Goal: Download file/media

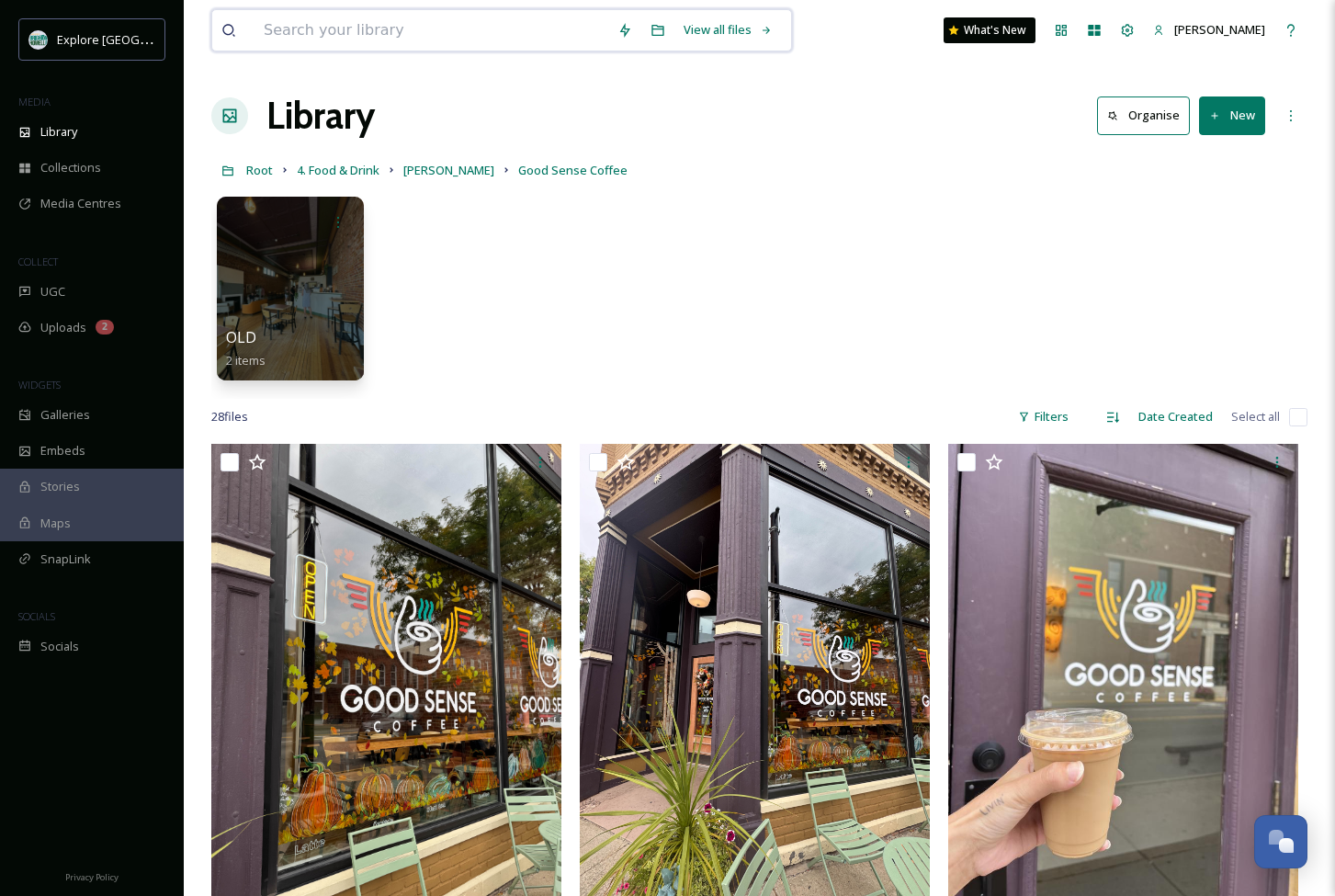
click at [325, 37] on input at bounding box center [431, 30] width 354 height 41
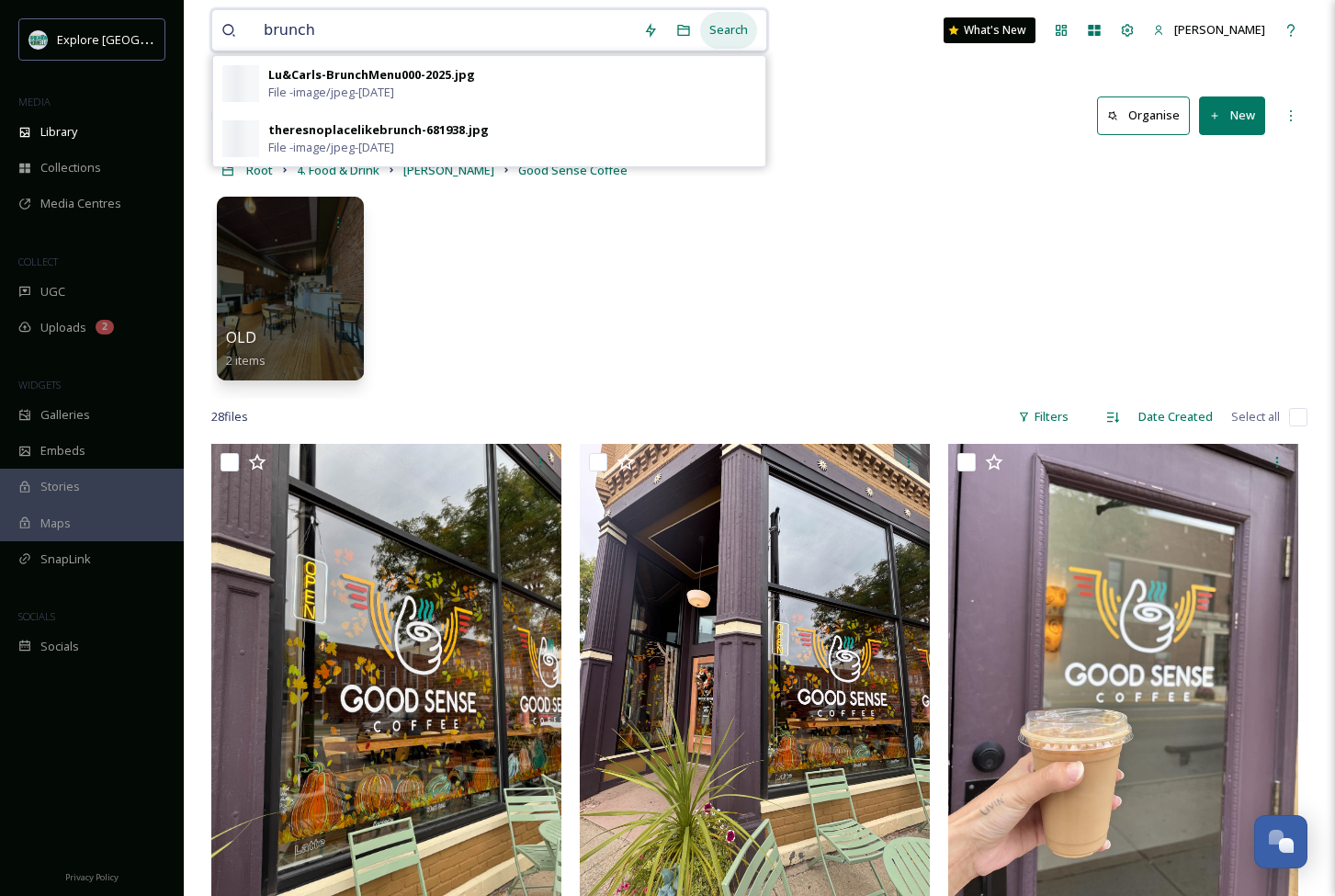
type input "brunch"
click at [728, 31] on div "Search" at bounding box center [728, 30] width 57 height 36
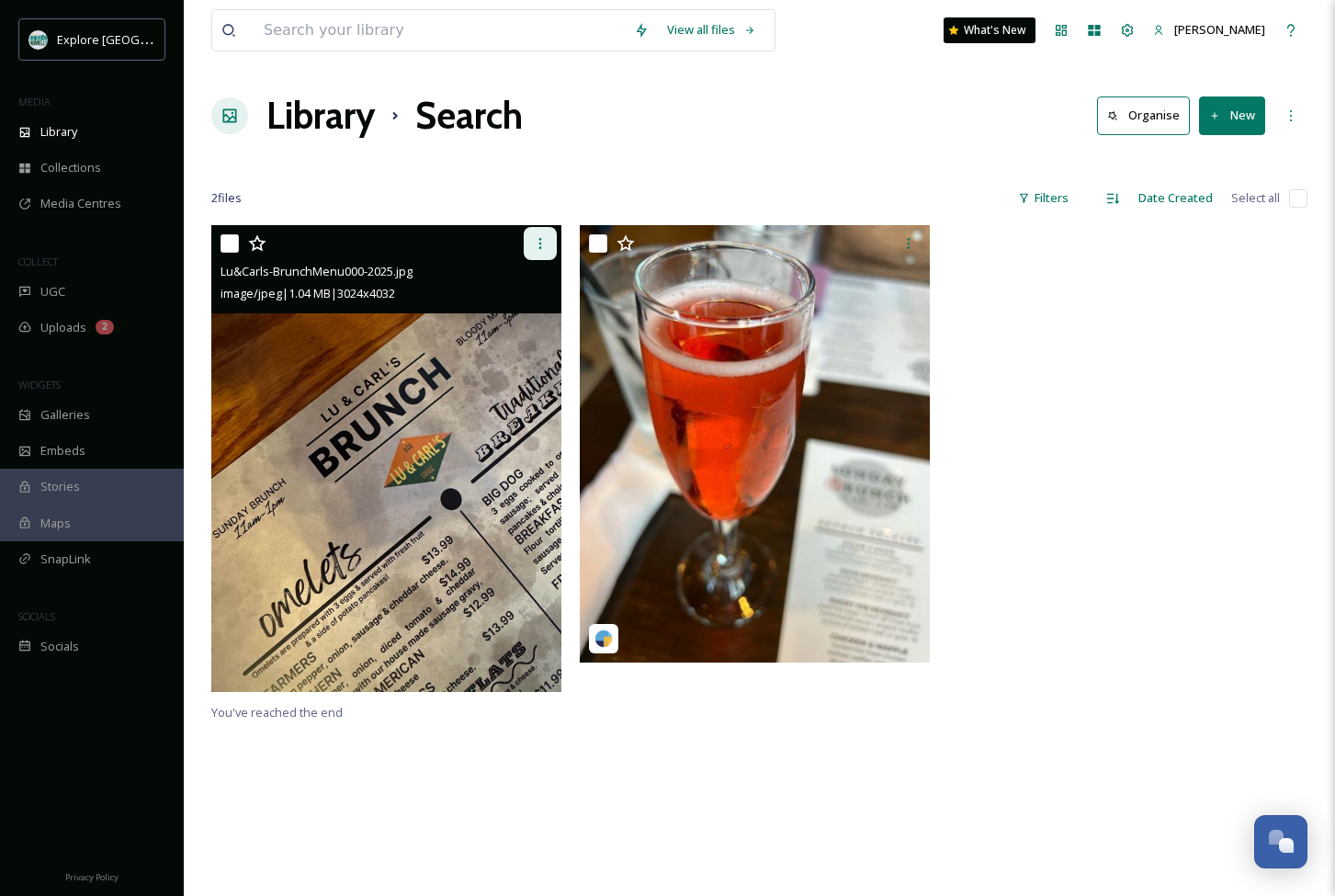
click at [542, 241] on icon at bounding box center [540, 243] width 15 height 15
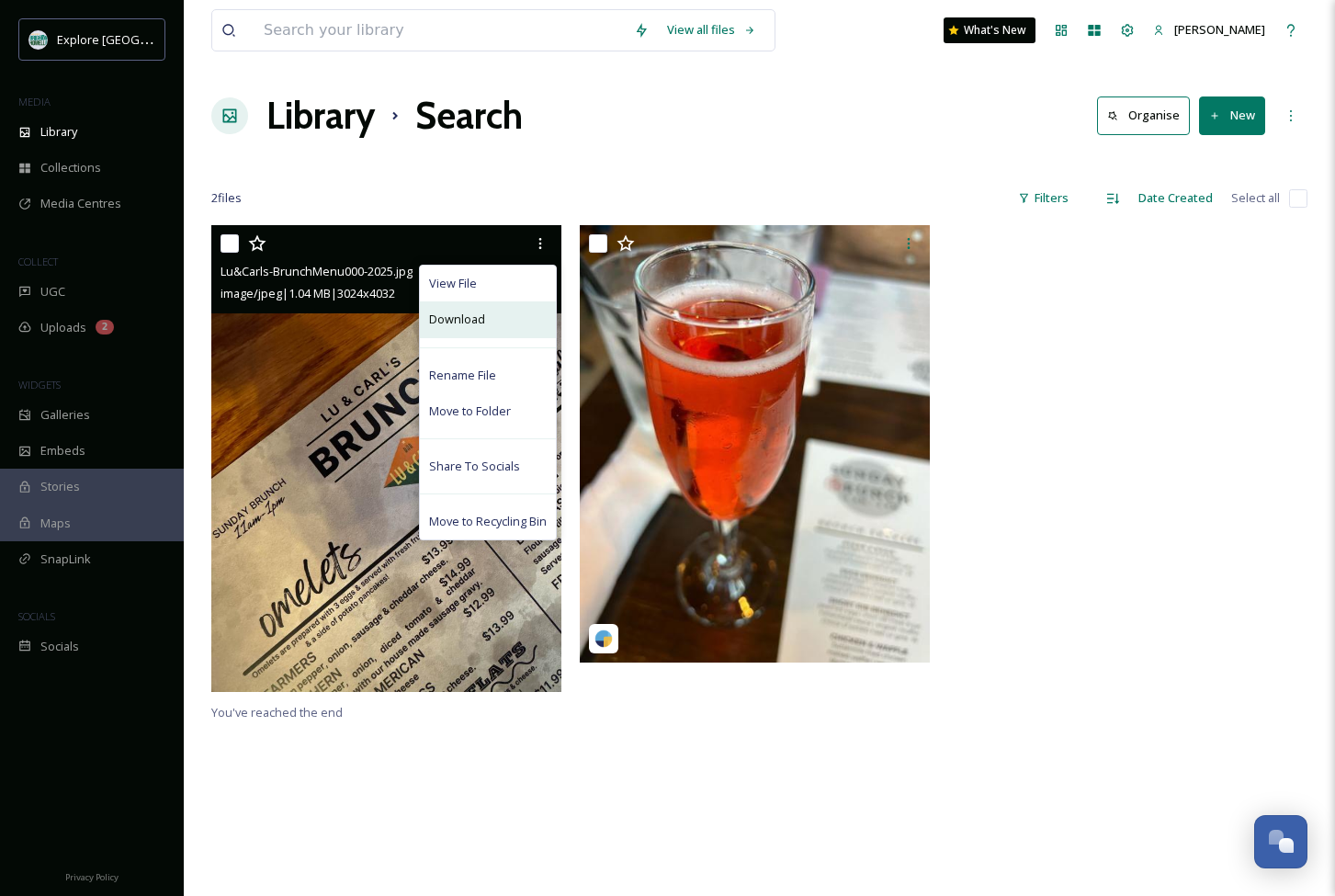
click at [459, 319] on span "Download" at bounding box center [457, 318] width 56 height 17
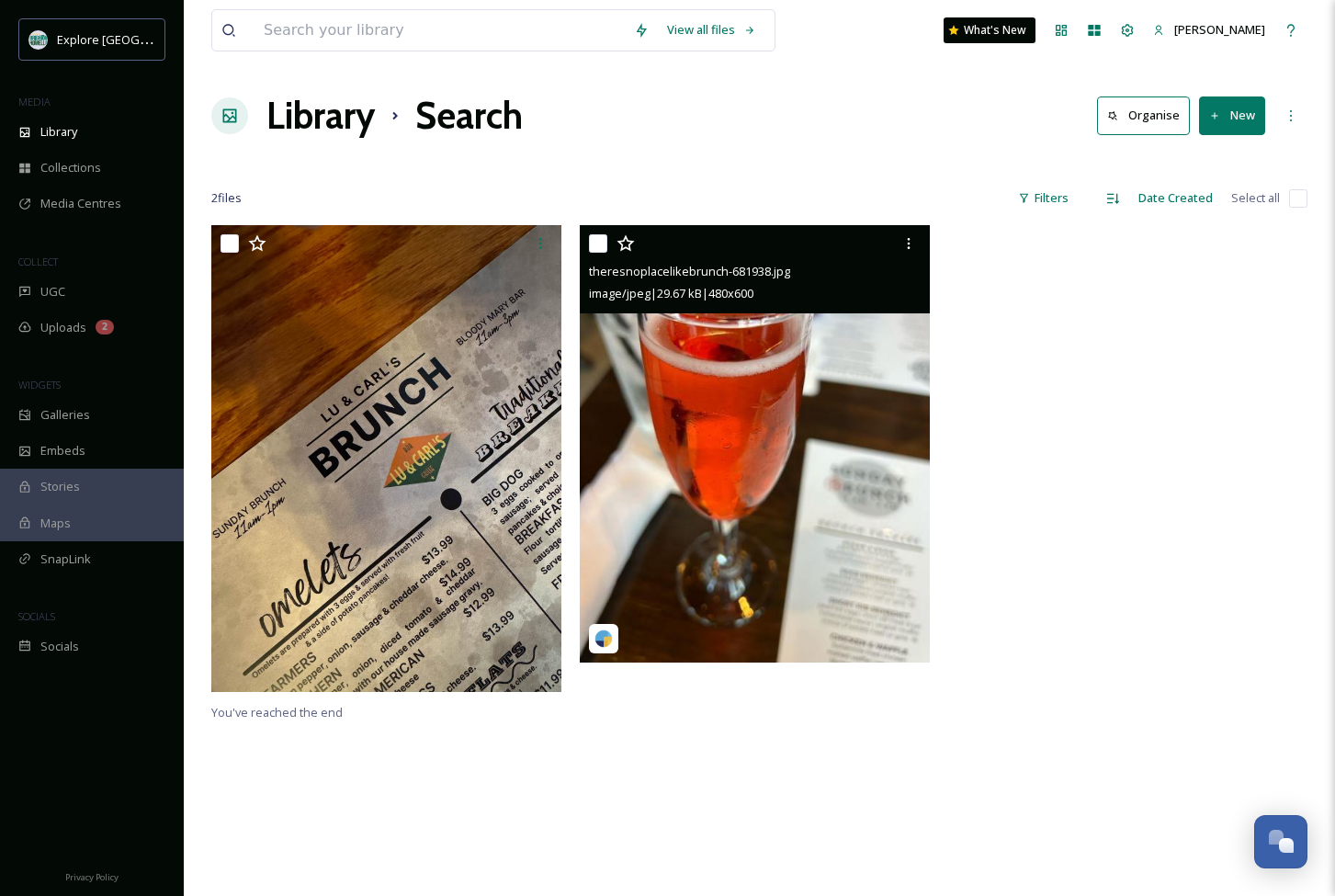
click at [602, 475] on img at bounding box center [754, 444] width 350 height 437
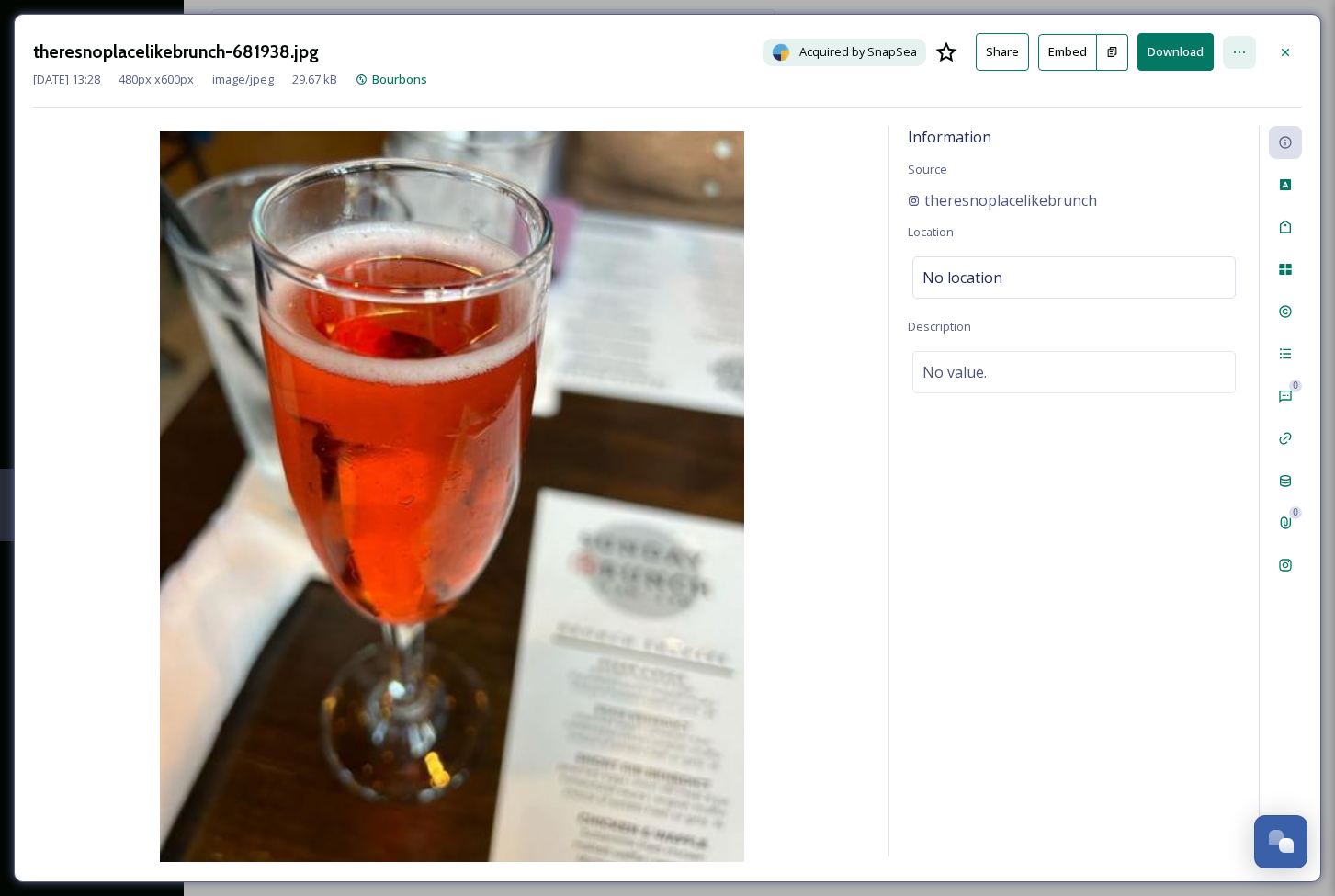
click at [1238, 47] on icon at bounding box center [1239, 52] width 15 height 15
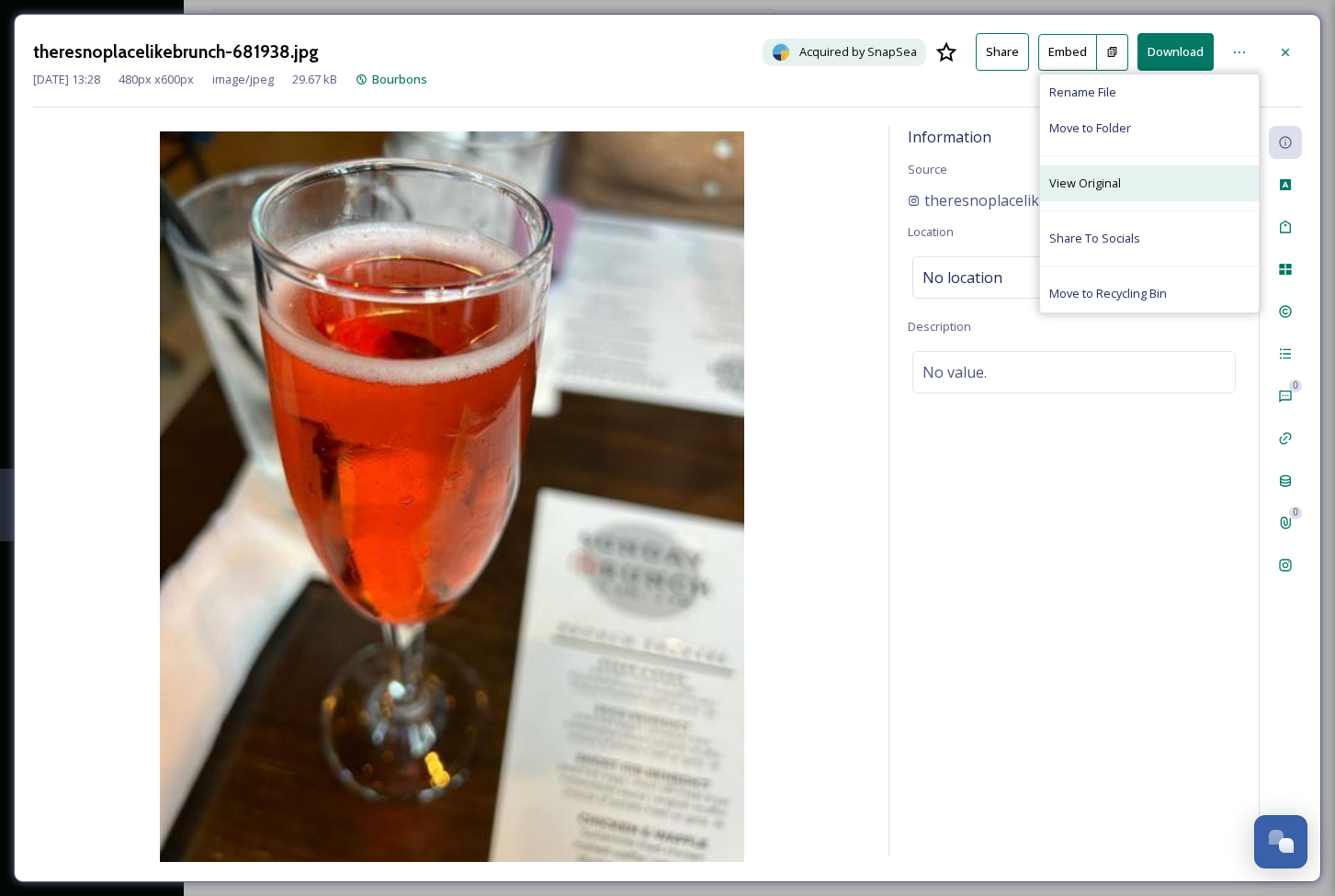
click at [1085, 188] on span "View Original" at bounding box center [1086, 183] width 72 height 17
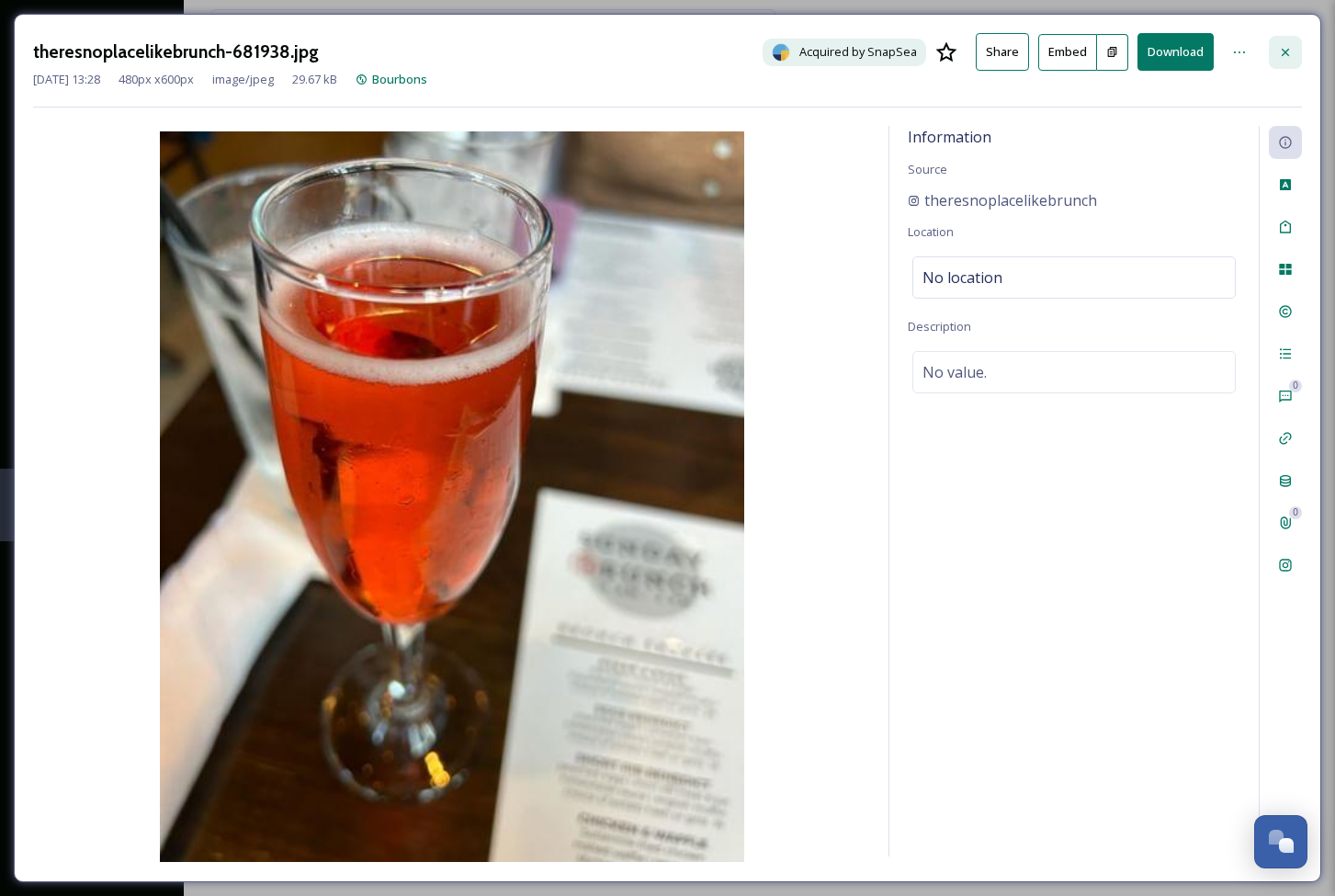
click at [1292, 48] on icon at bounding box center [1285, 52] width 15 height 15
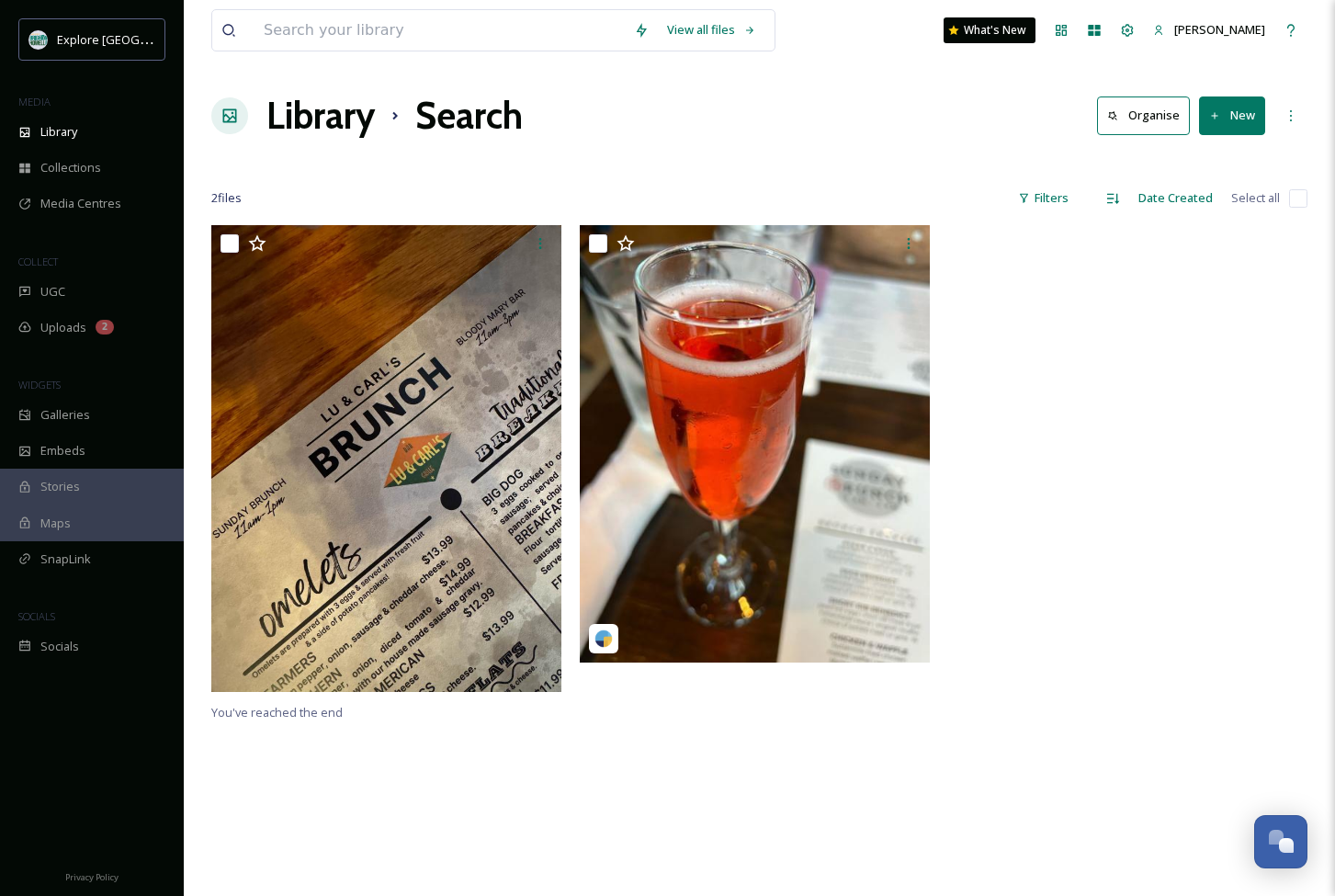
click at [295, 124] on h1 "Library" at bounding box center [320, 115] width 109 height 55
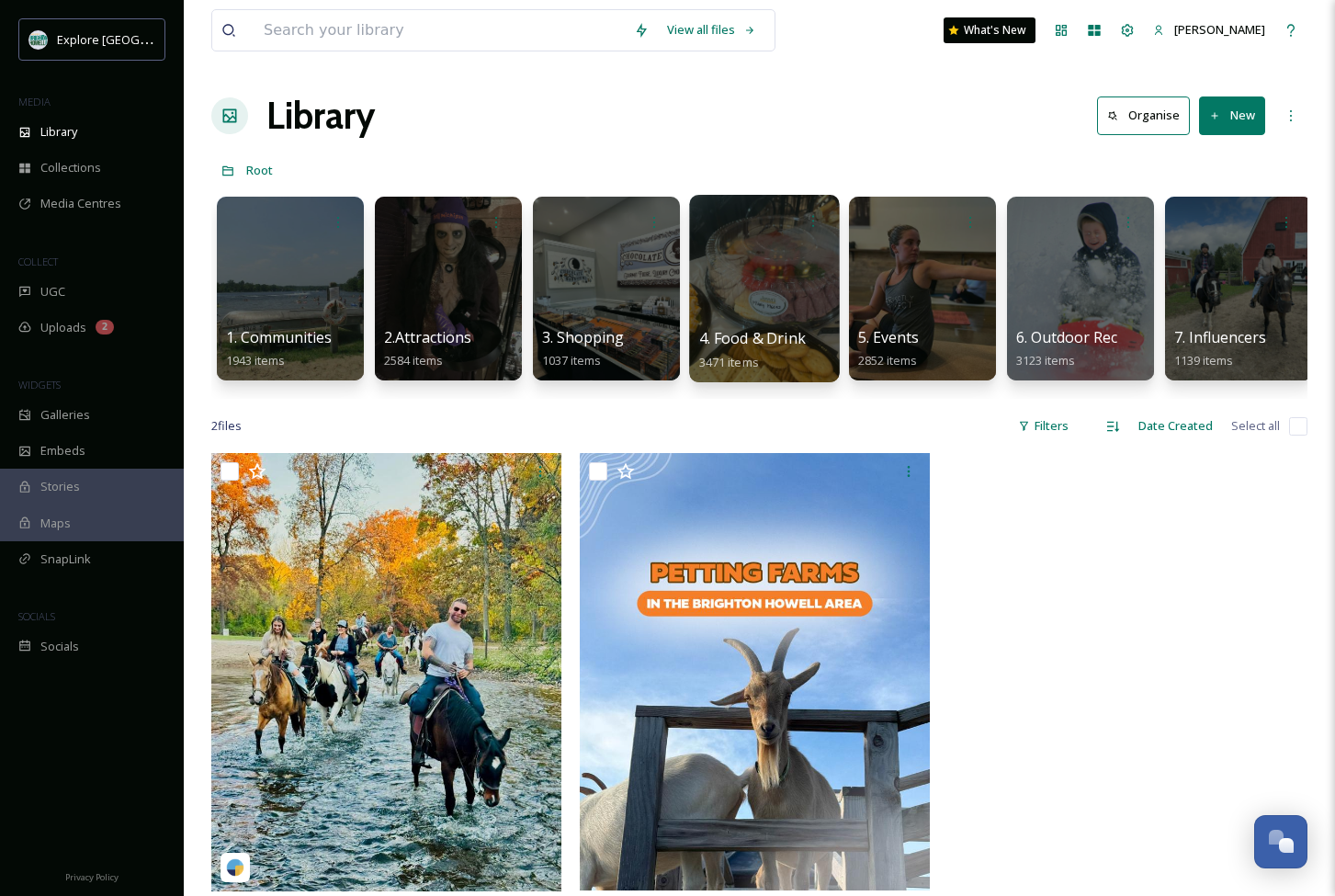
click at [777, 282] on div at bounding box center [764, 288] width 150 height 188
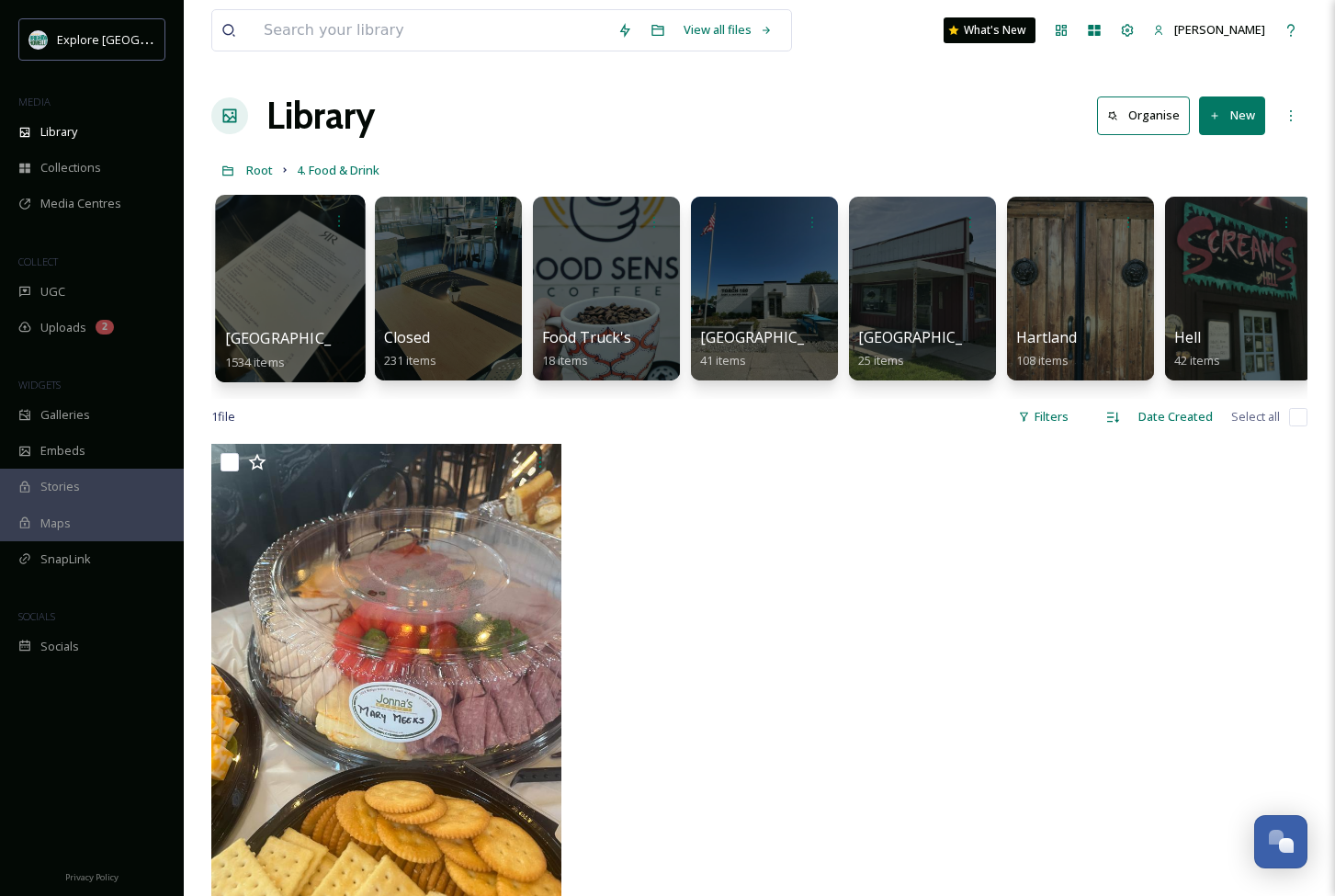
click at [283, 273] on div at bounding box center [290, 288] width 150 height 188
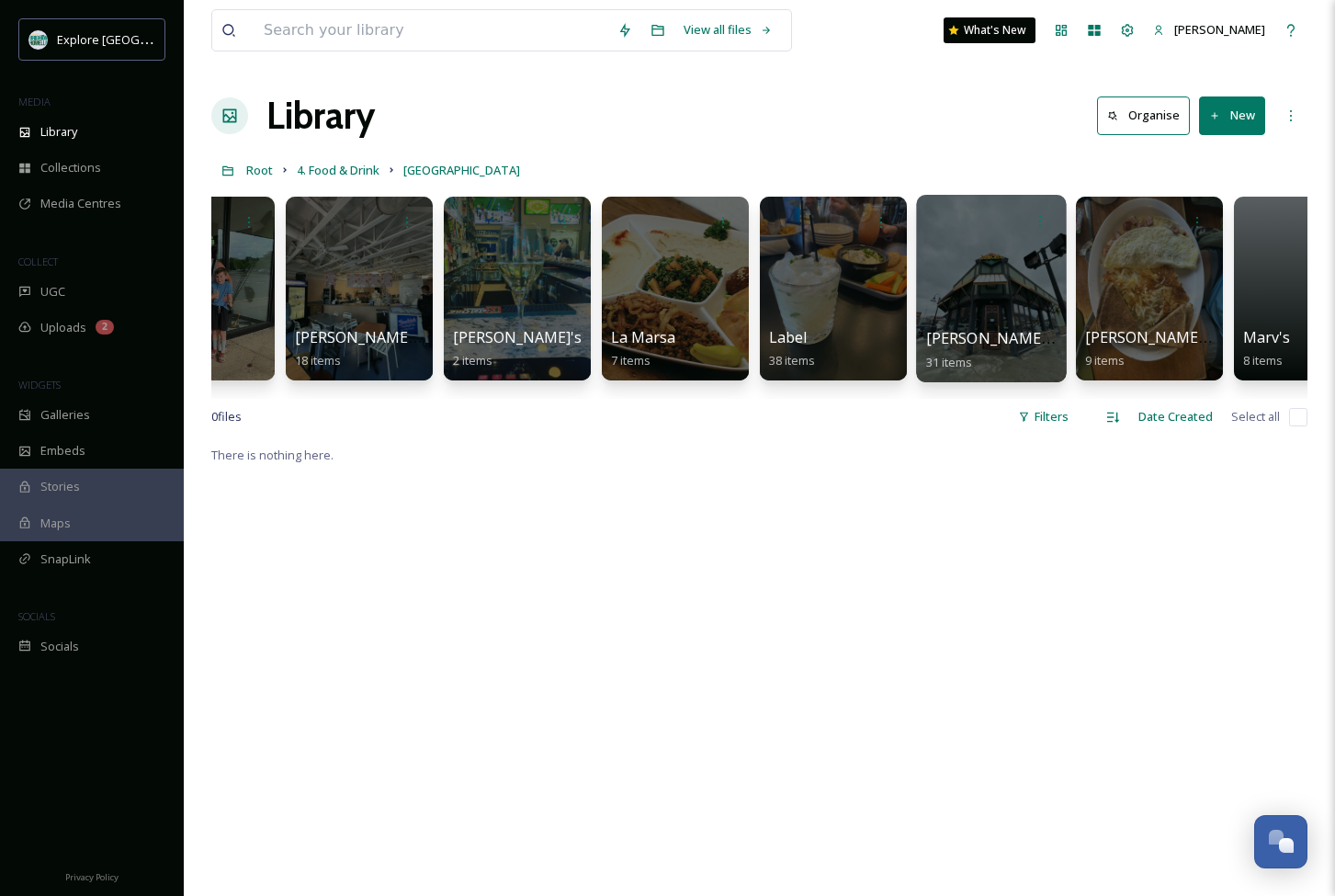
scroll to position [0, 4201]
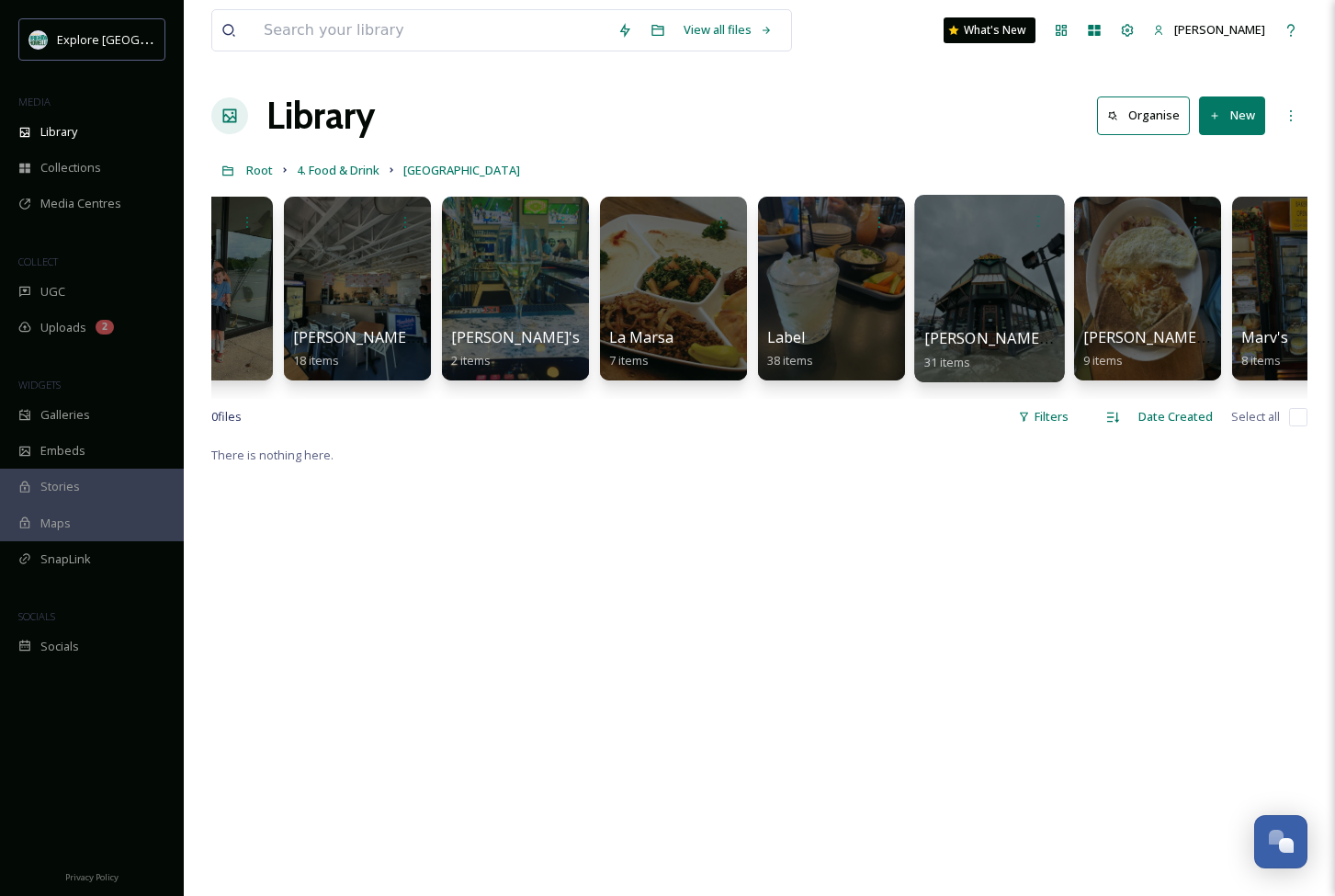
click at [991, 248] on div at bounding box center [989, 288] width 150 height 188
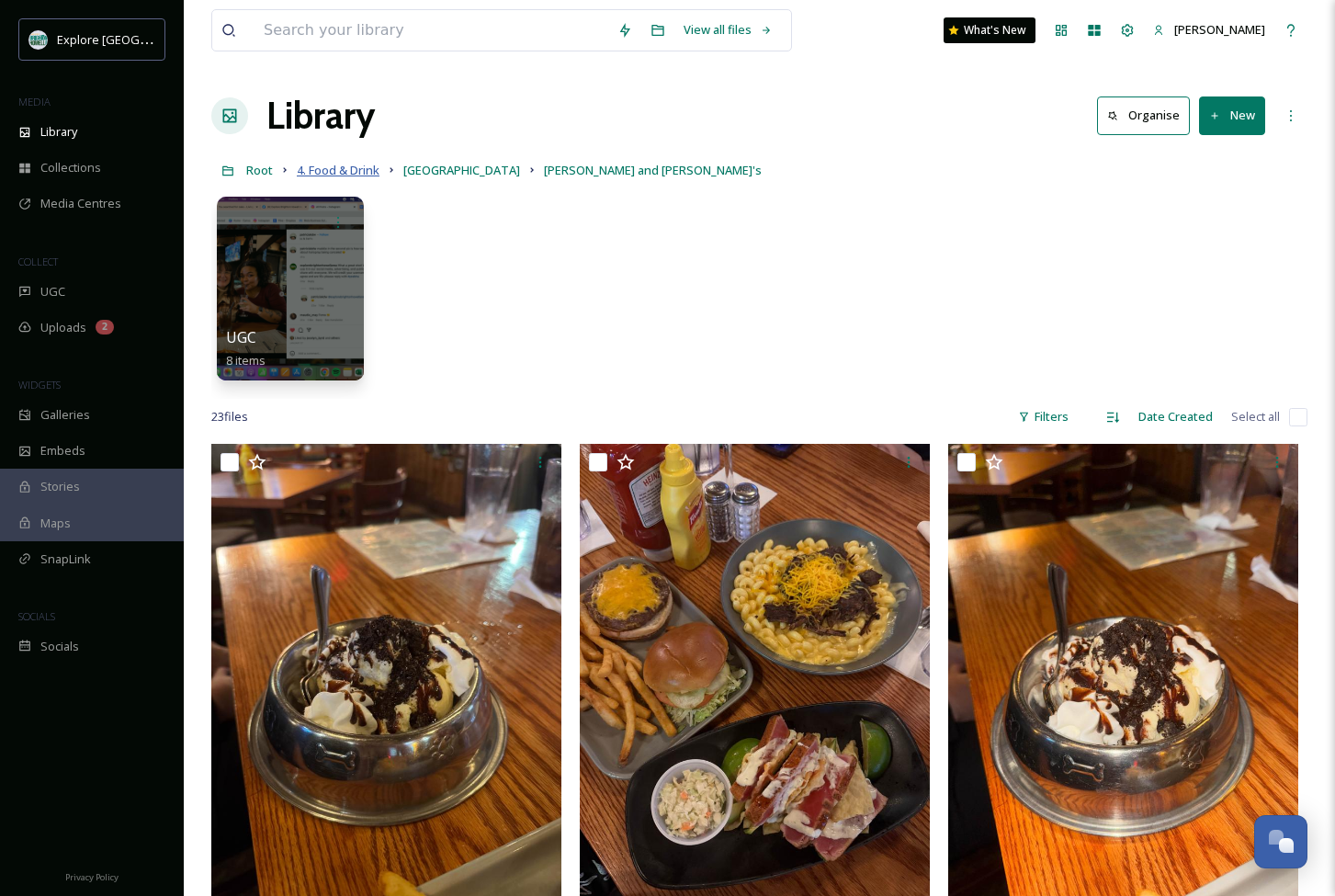
click at [335, 168] on span "4. Food & Drink" at bounding box center [337, 170] width 83 height 17
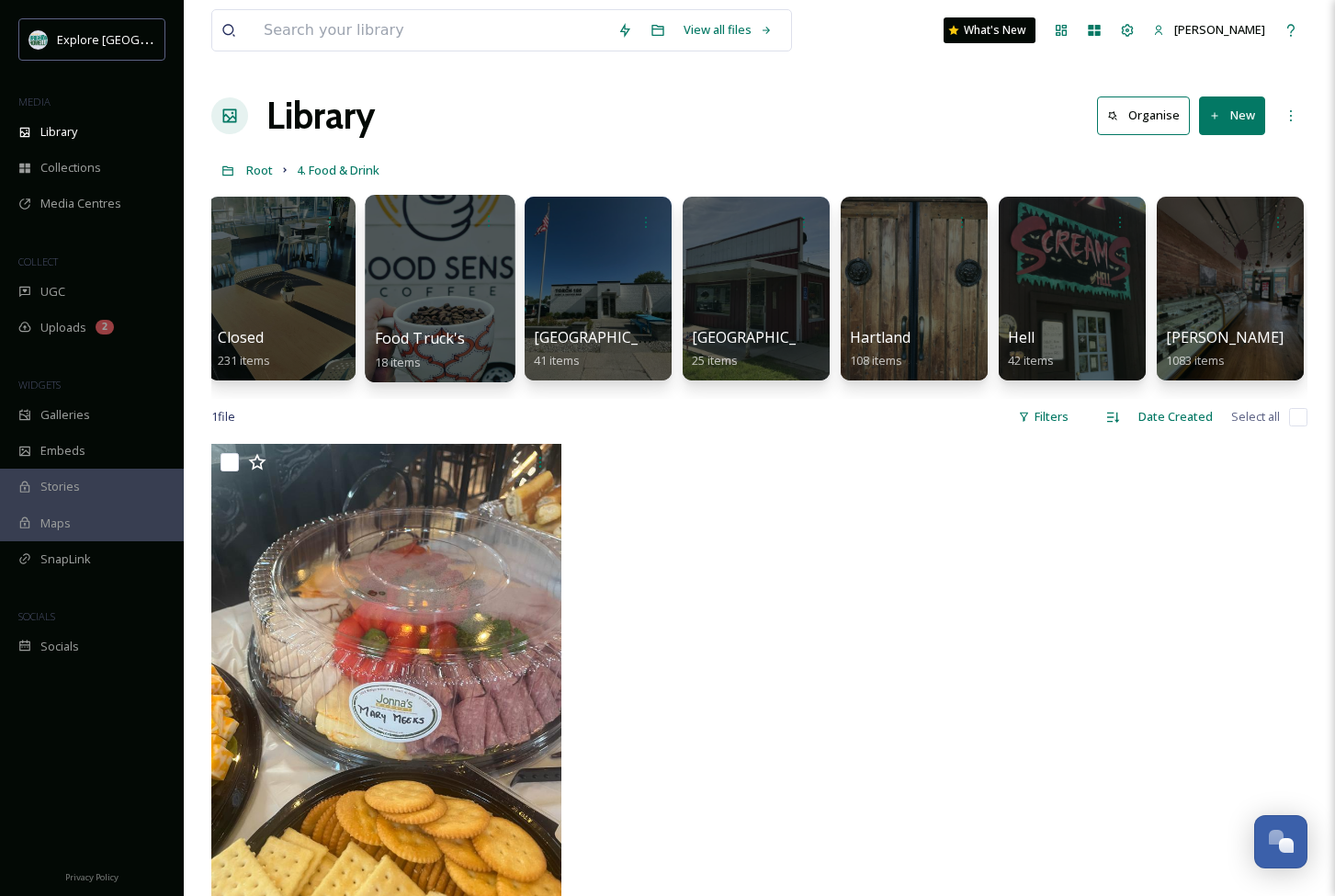
scroll to position [0, 199]
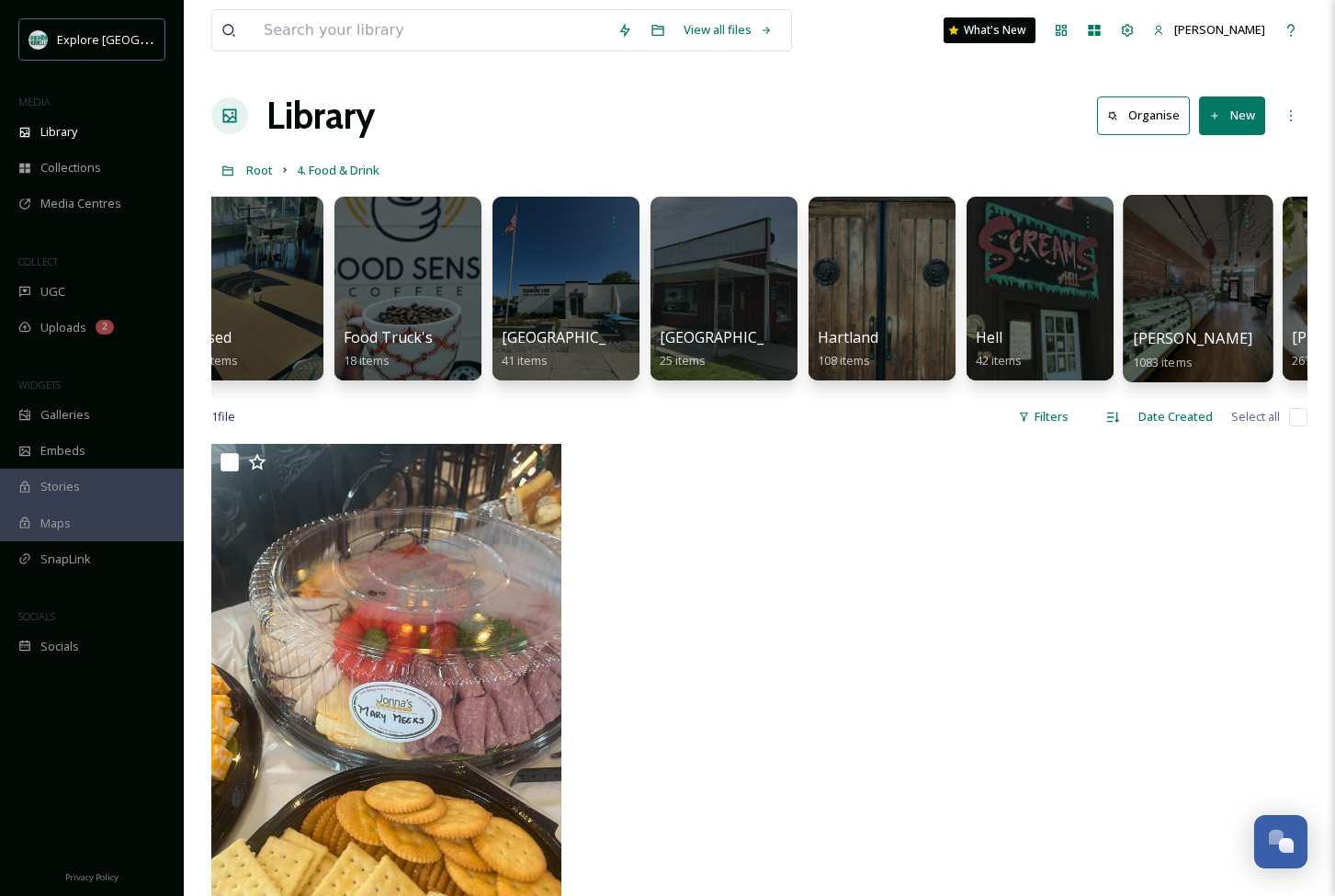
click at [1197, 304] on div at bounding box center [1197, 288] width 150 height 188
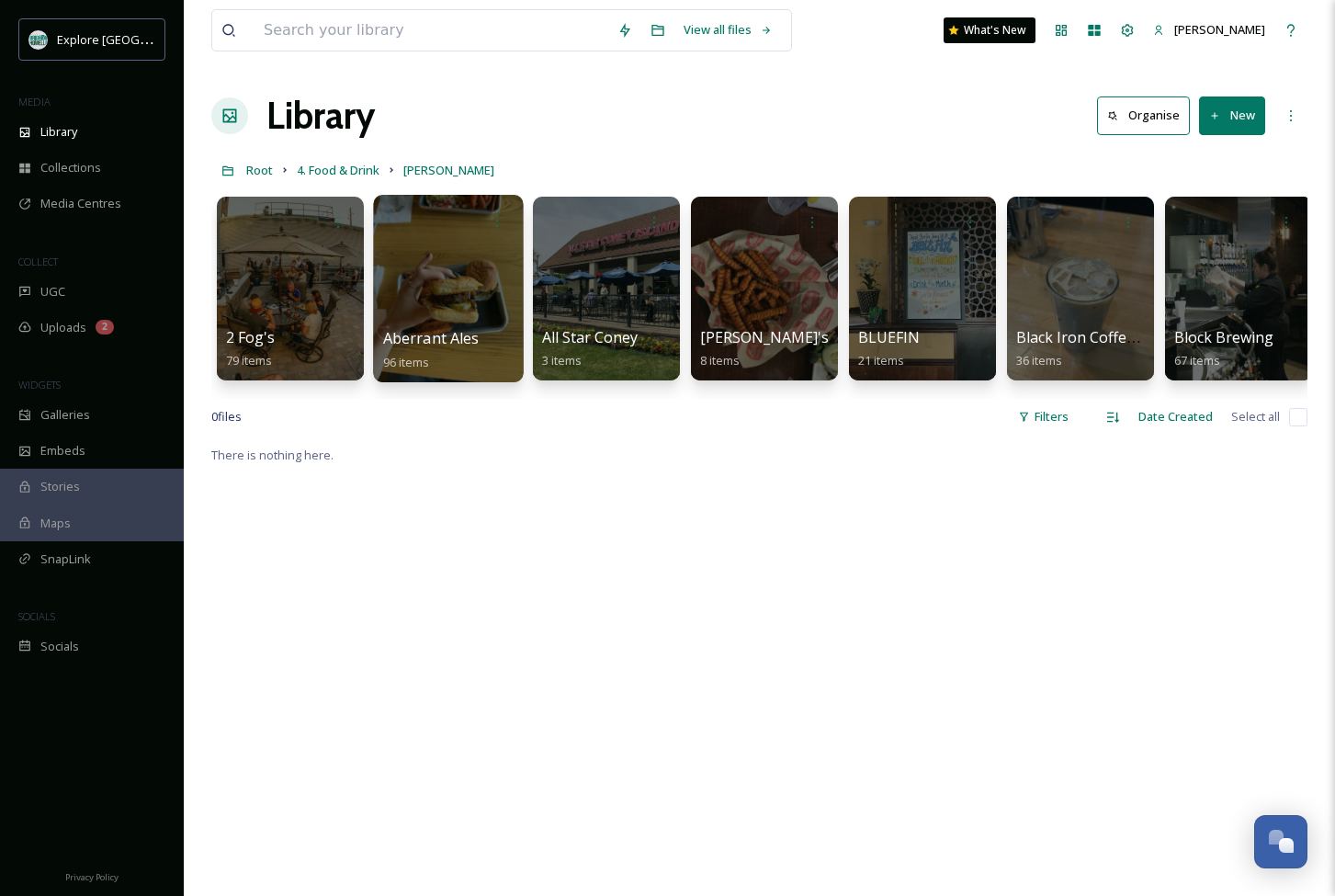
click at [424, 301] on div at bounding box center [448, 288] width 150 height 188
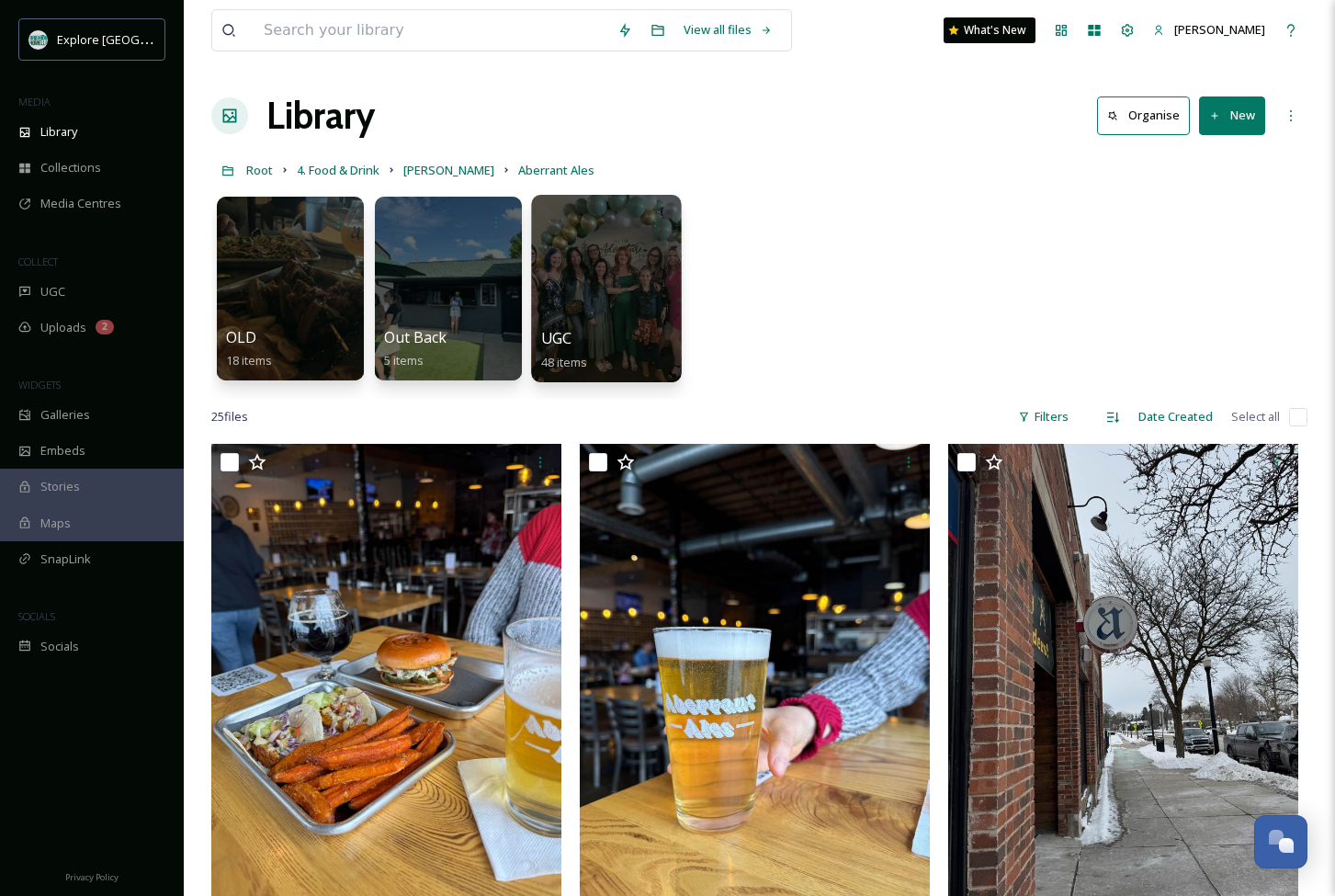
click at [591, 296] on div at bounding box center [606, 288] width 150 height 188
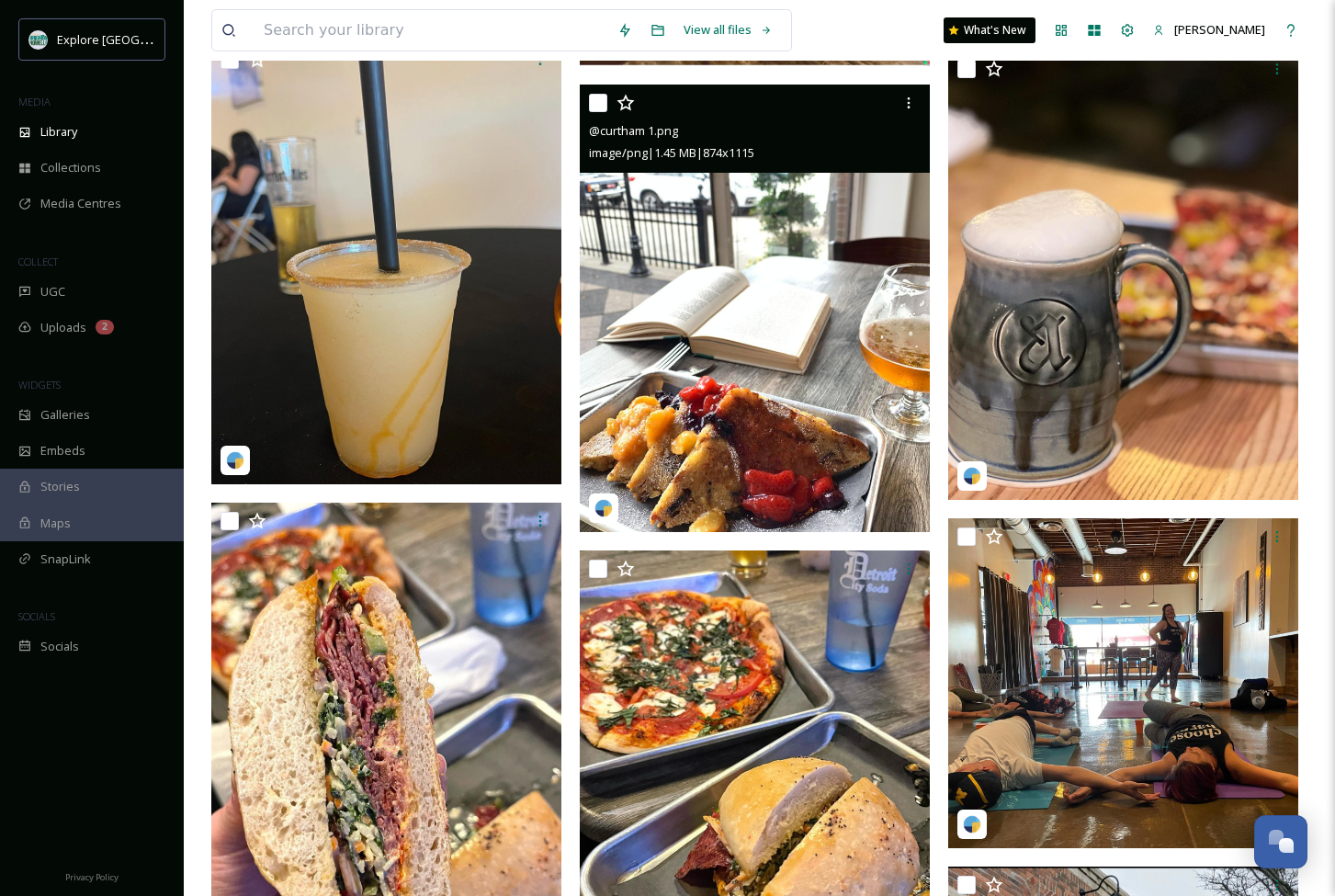
scroll to position [1530, 0]
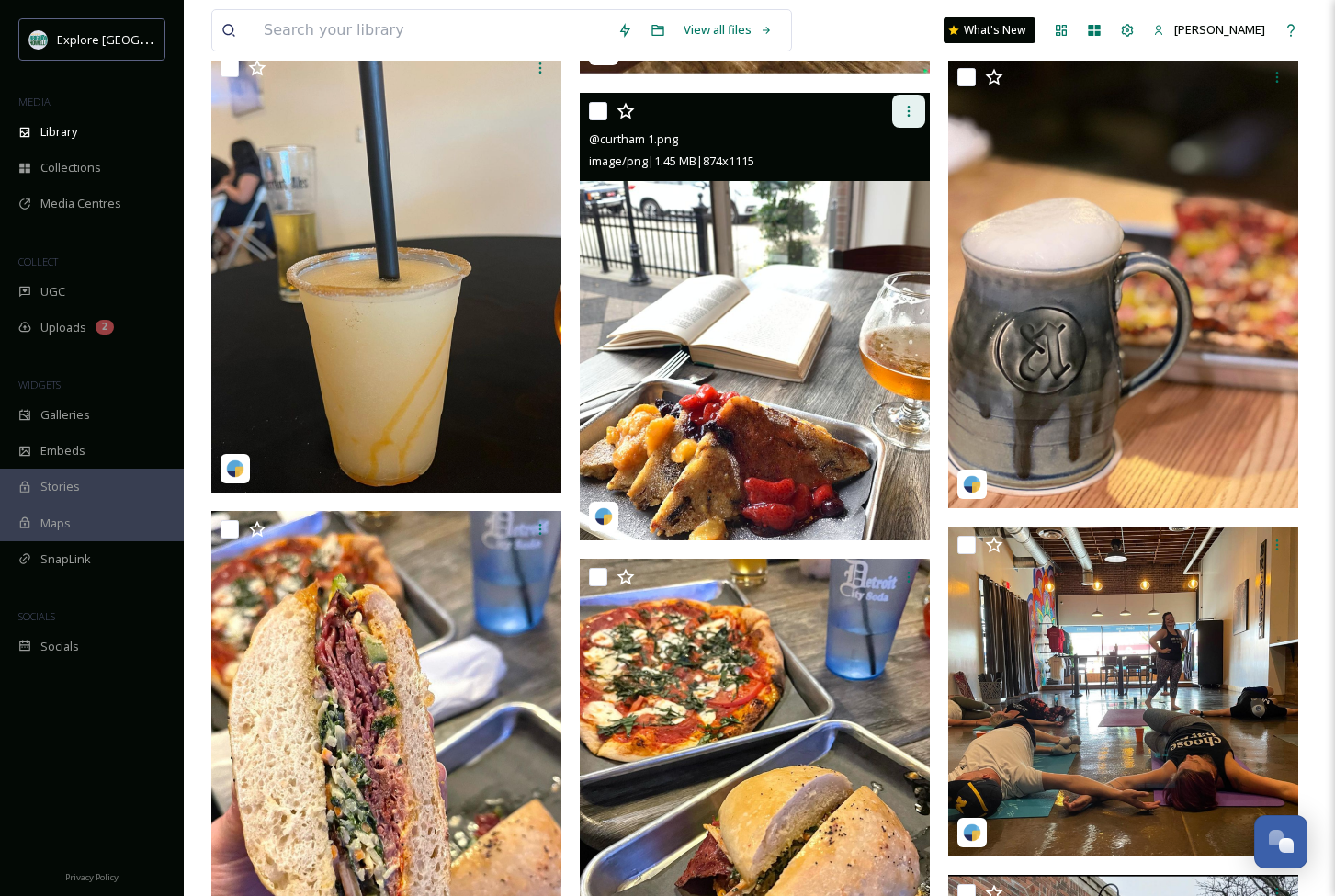
click at [911, 116] on icon at bounding box center [908, 111] width 15 height 15
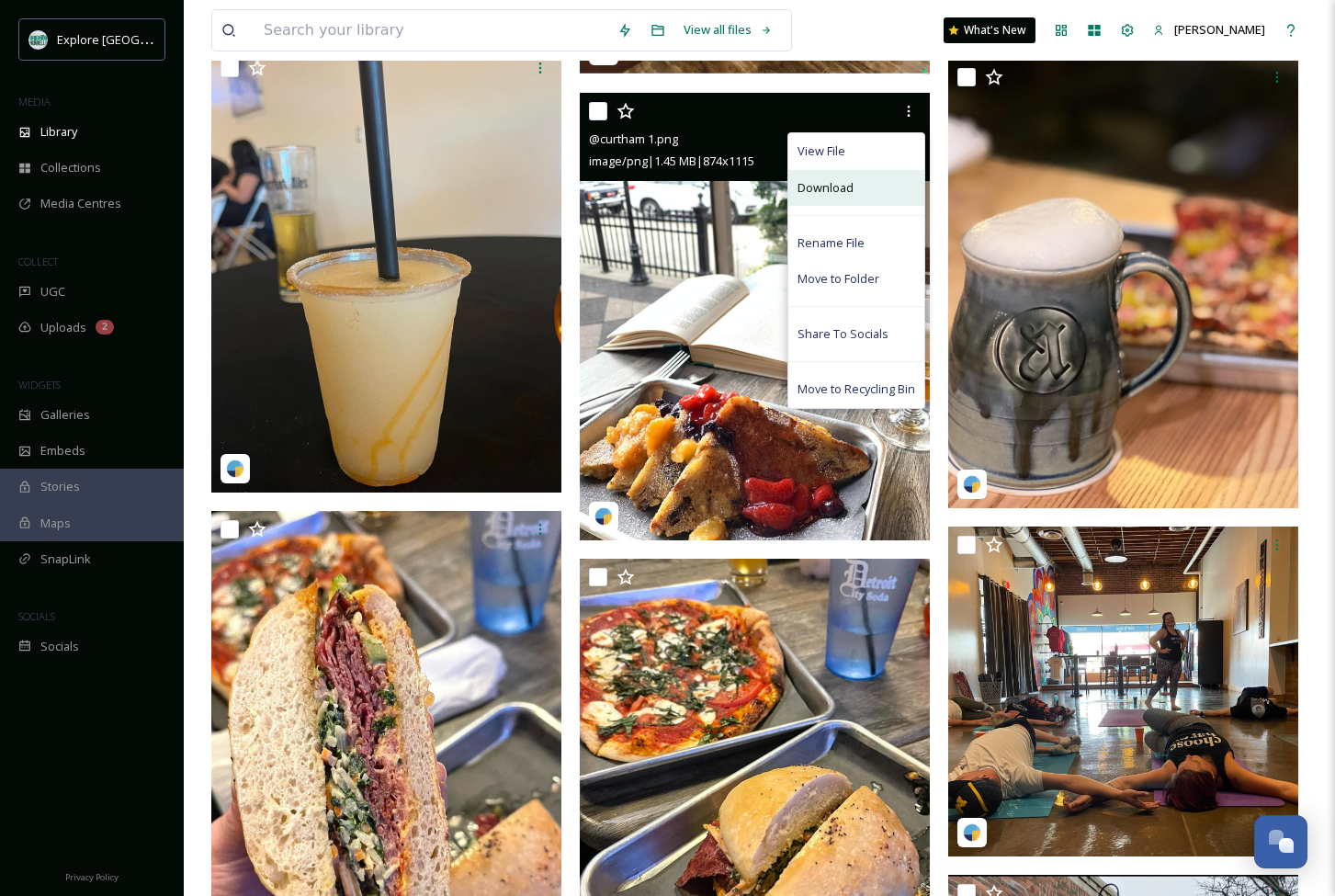
click at [819, 184] on span "Download" at bounding box center [825, 188] width 56 height 17
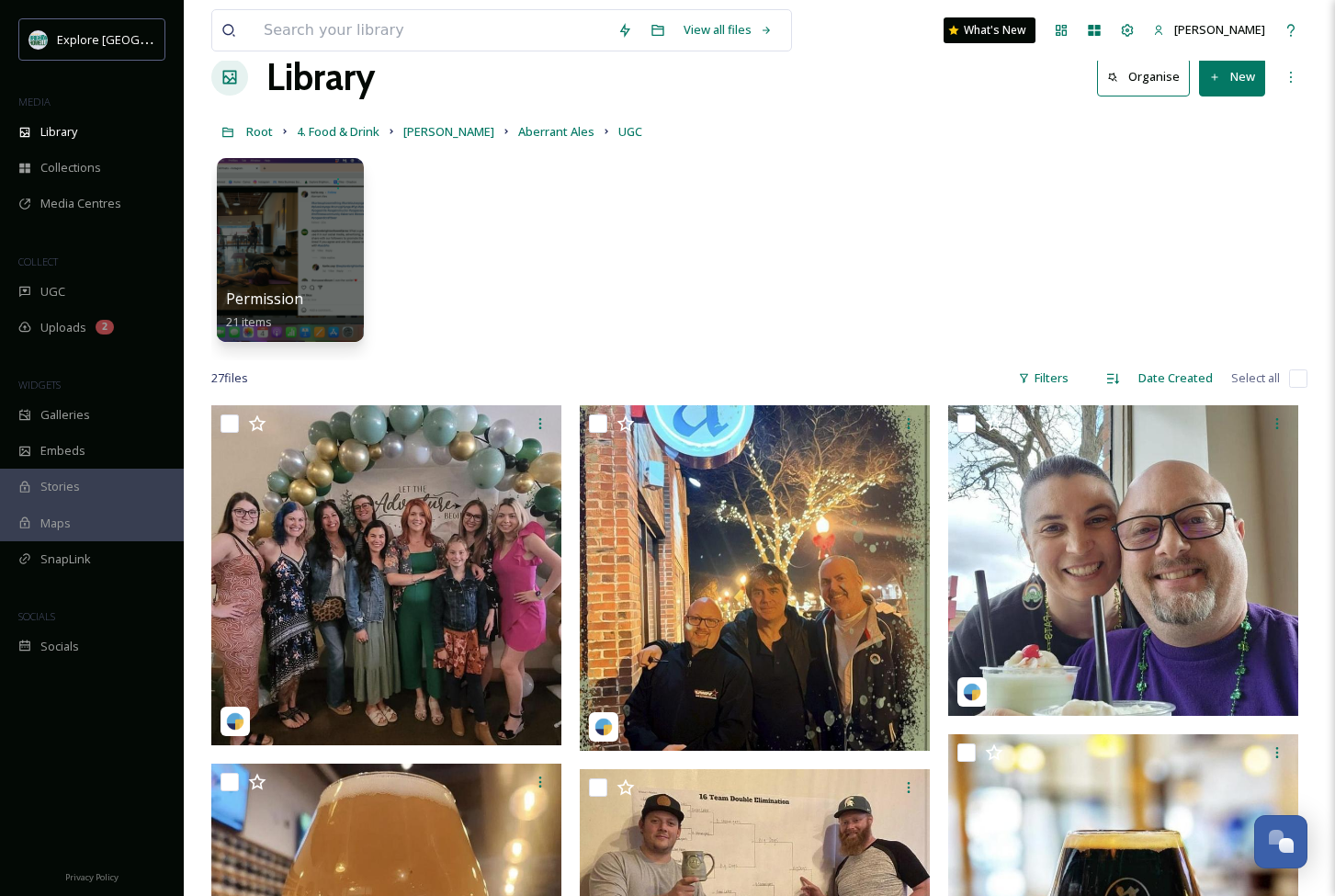
scroll to position [21, 0]
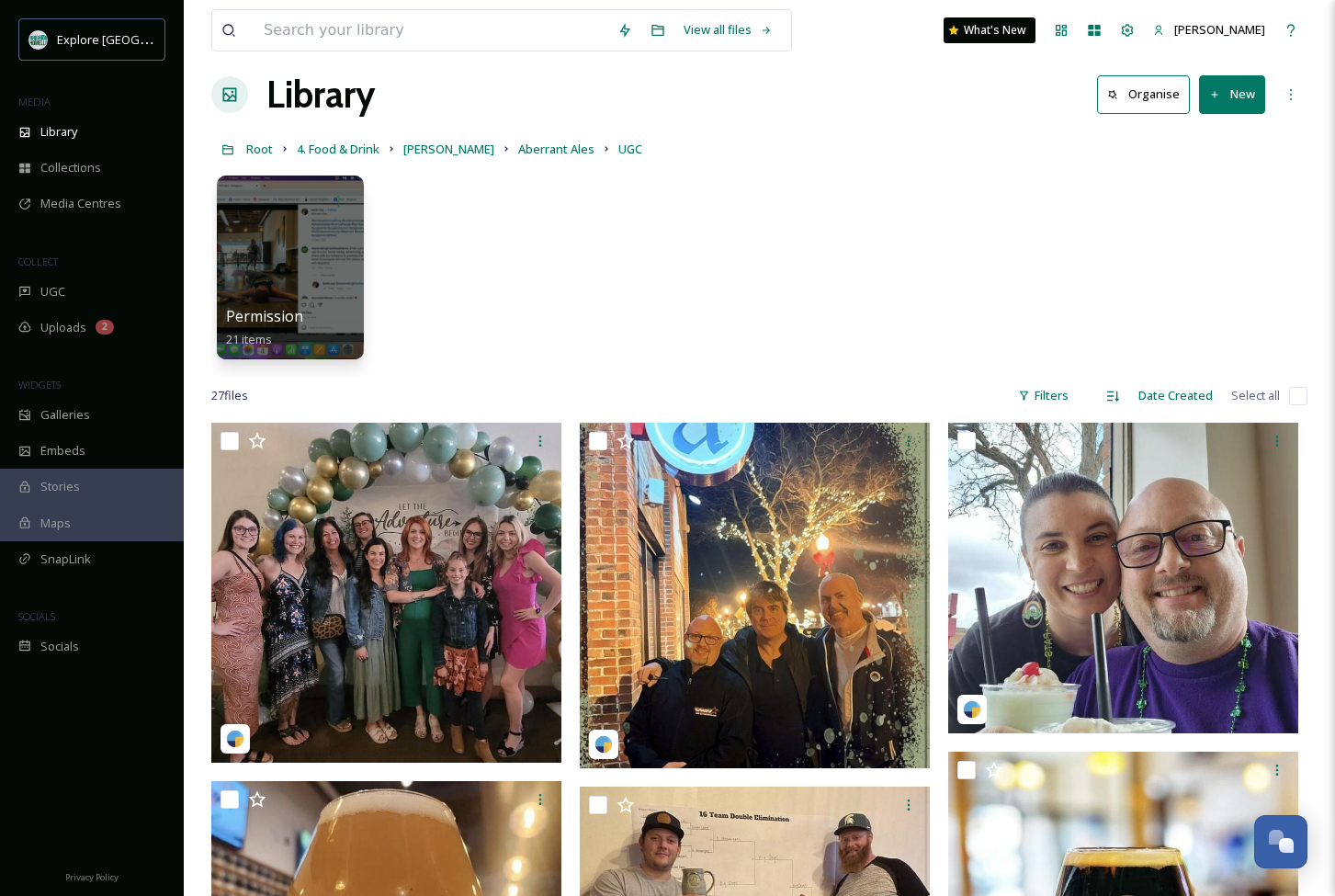
click at [766, 250] on div "Permission 21 items" at bounding box center [759, 272] width 1097 height 212
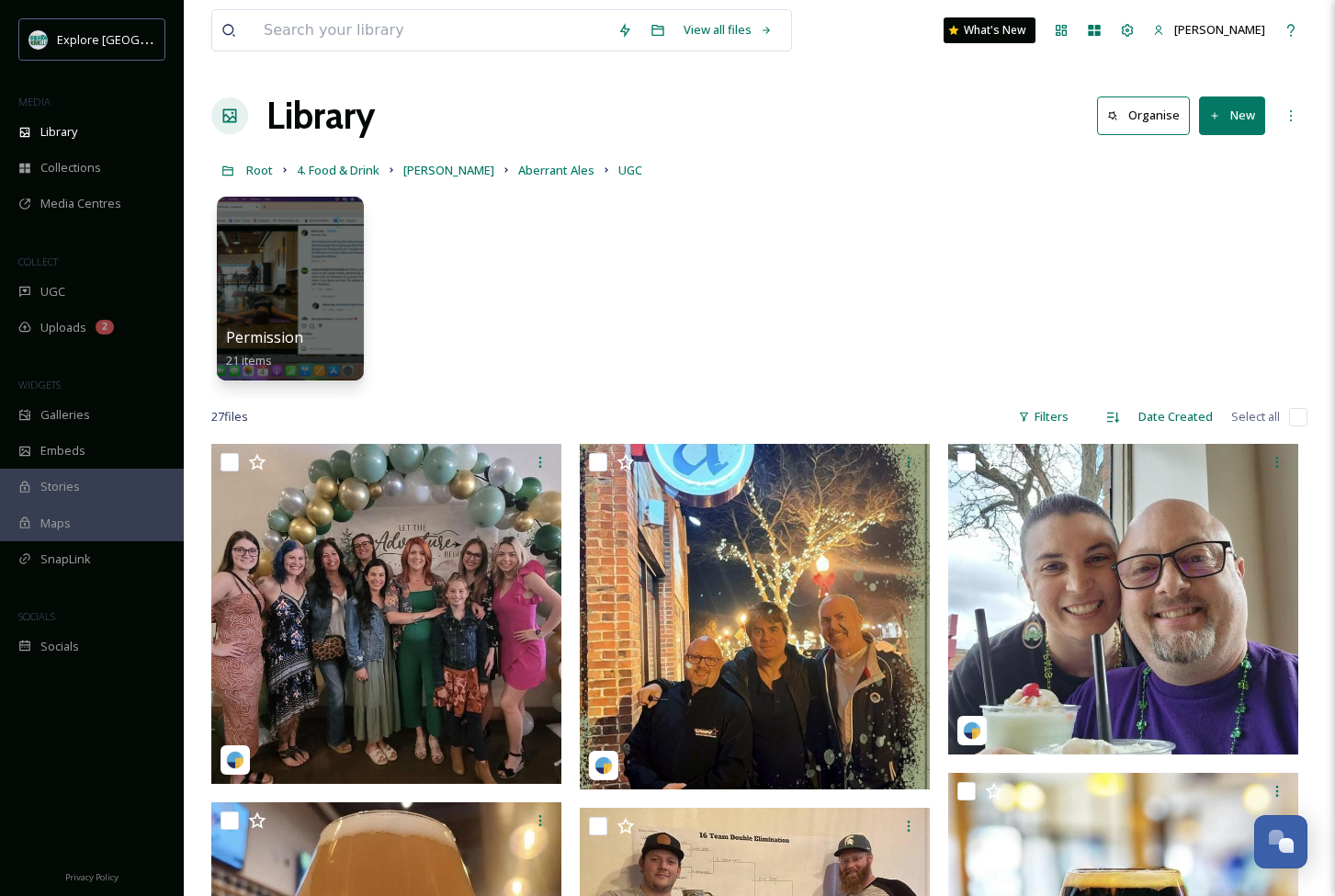
scroll to position [0, 0]
click at [518, 172] on span "Aberrant Ales" at bounding box center [556, 170] width 76 height 17
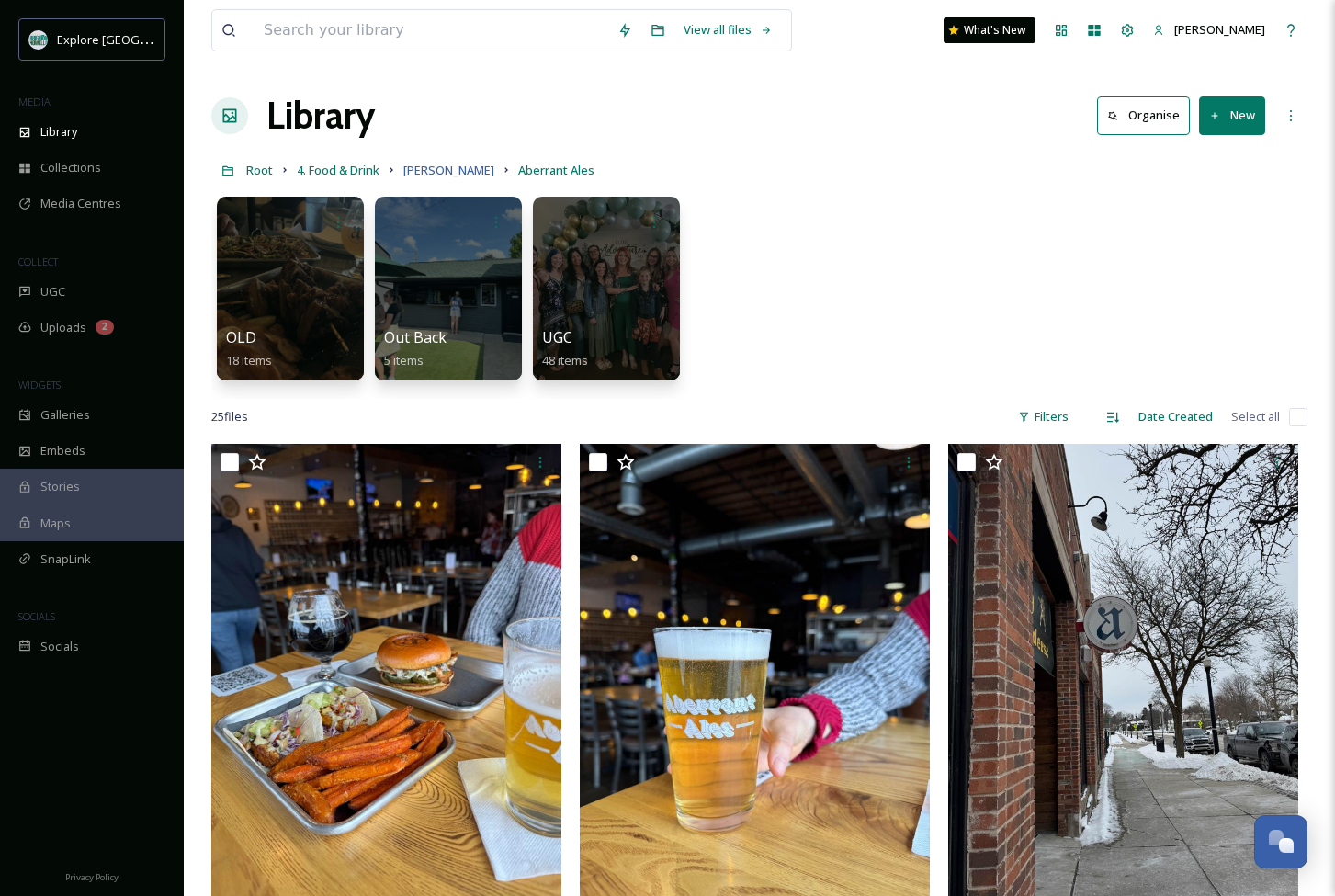
click at [422, 172] on span "[PERSON_NAME]" at bounding box center [448, 170] width 91 height 17
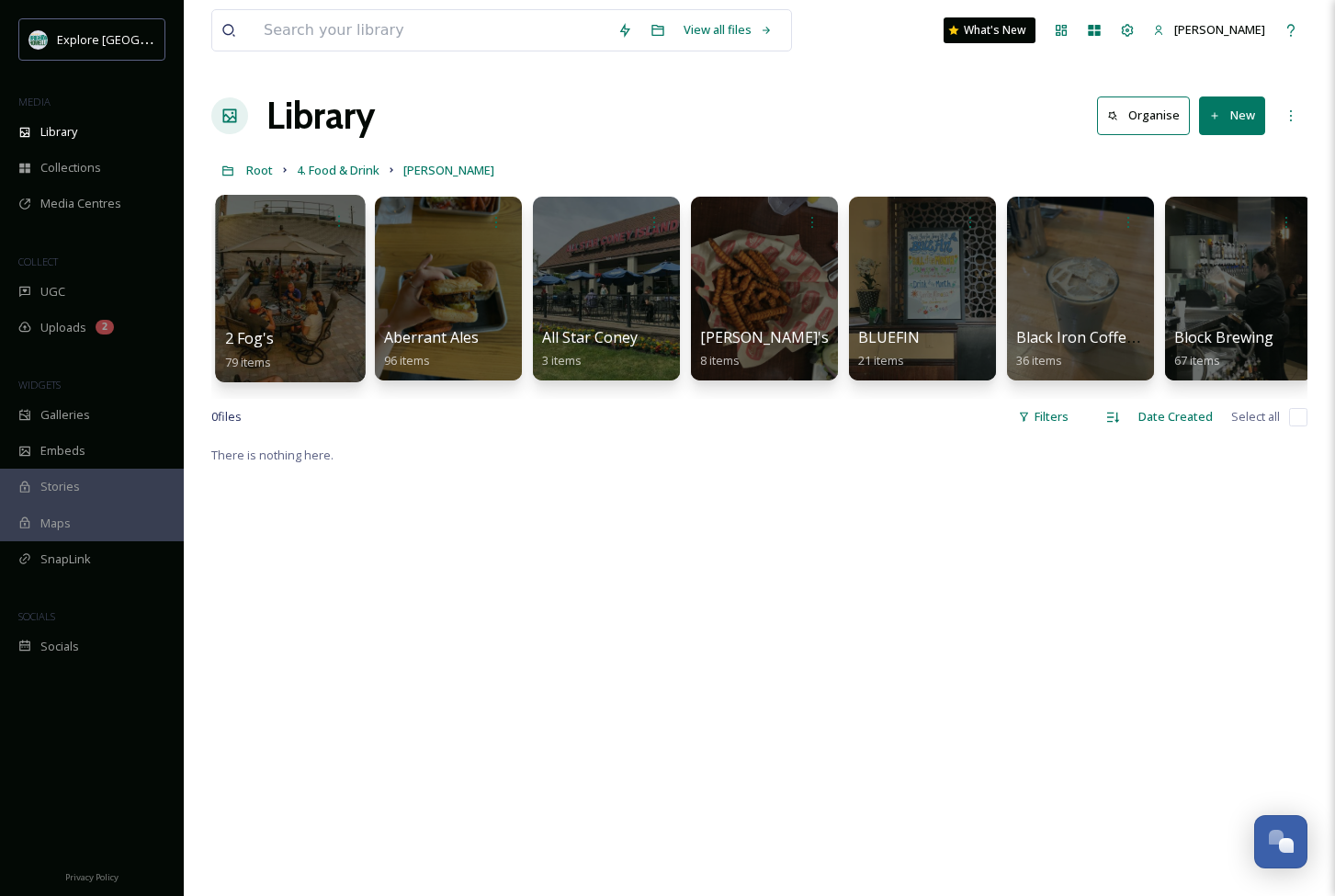
click at [274, 280] on div at bounding box center [290, 288] width 150 height 188
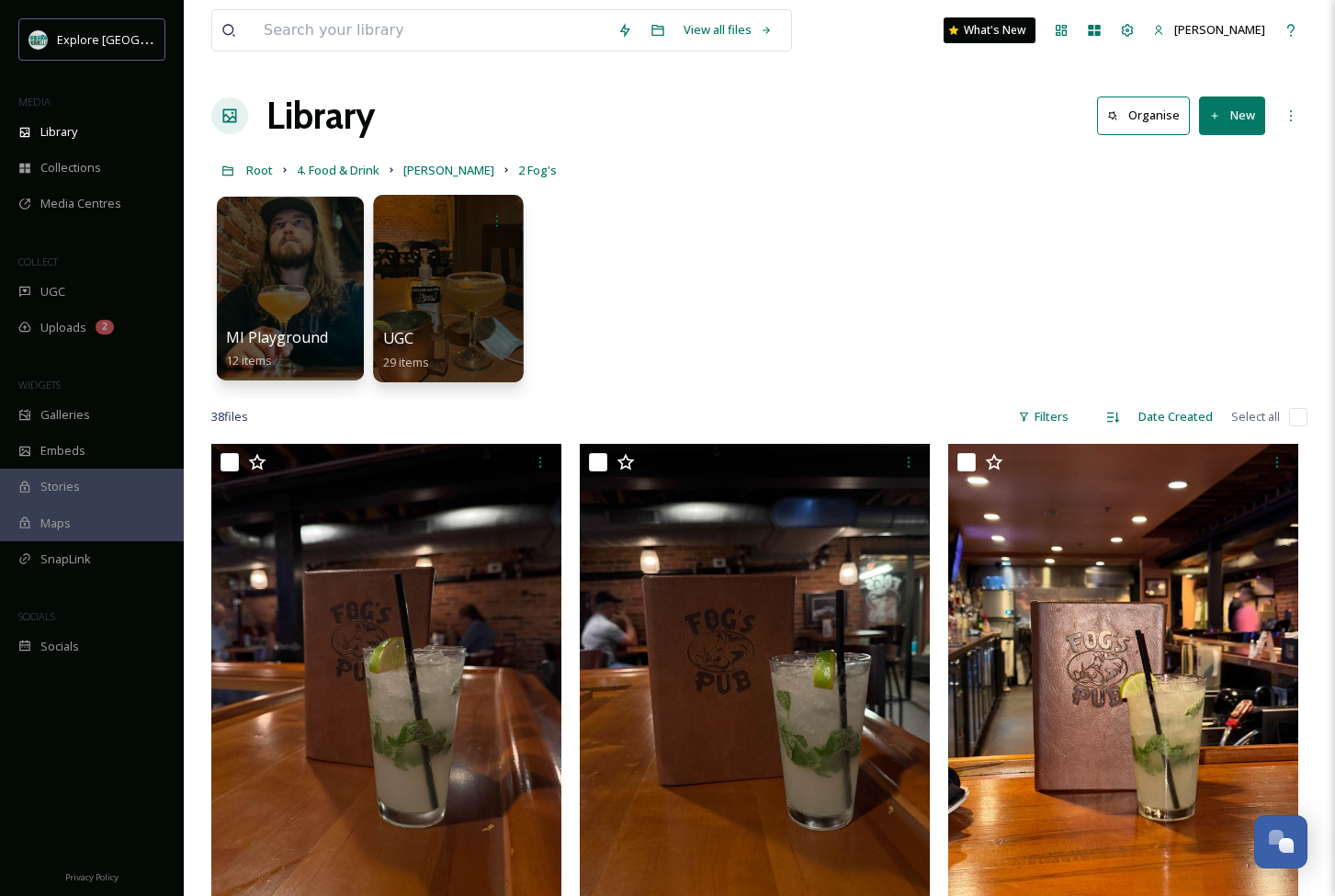
click at [428, 272] on div at bounding box center [448, 288] width 150 height 188
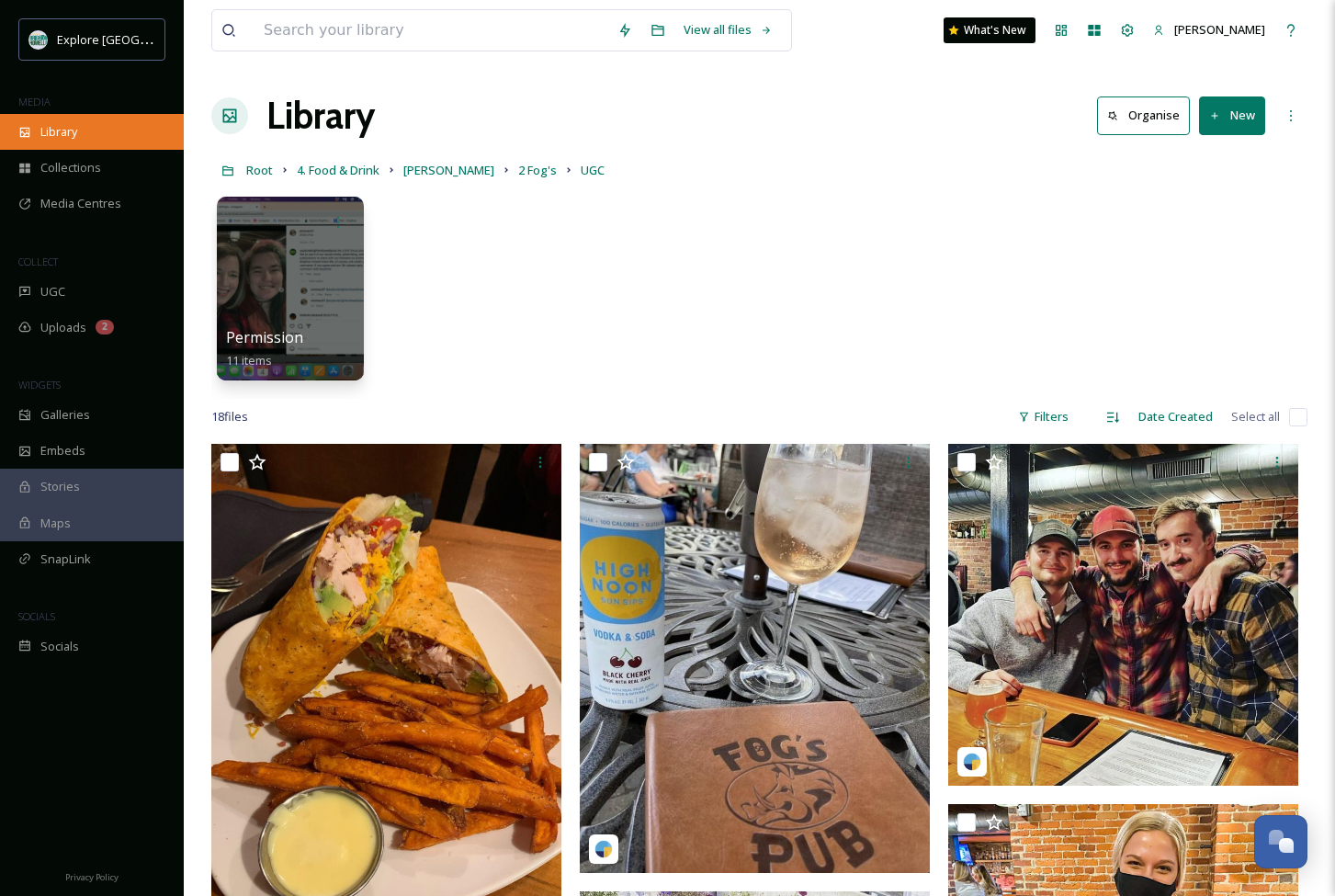
click at [74, 133] on span "Library" at bounding box center [59, 131] width 37 height 17
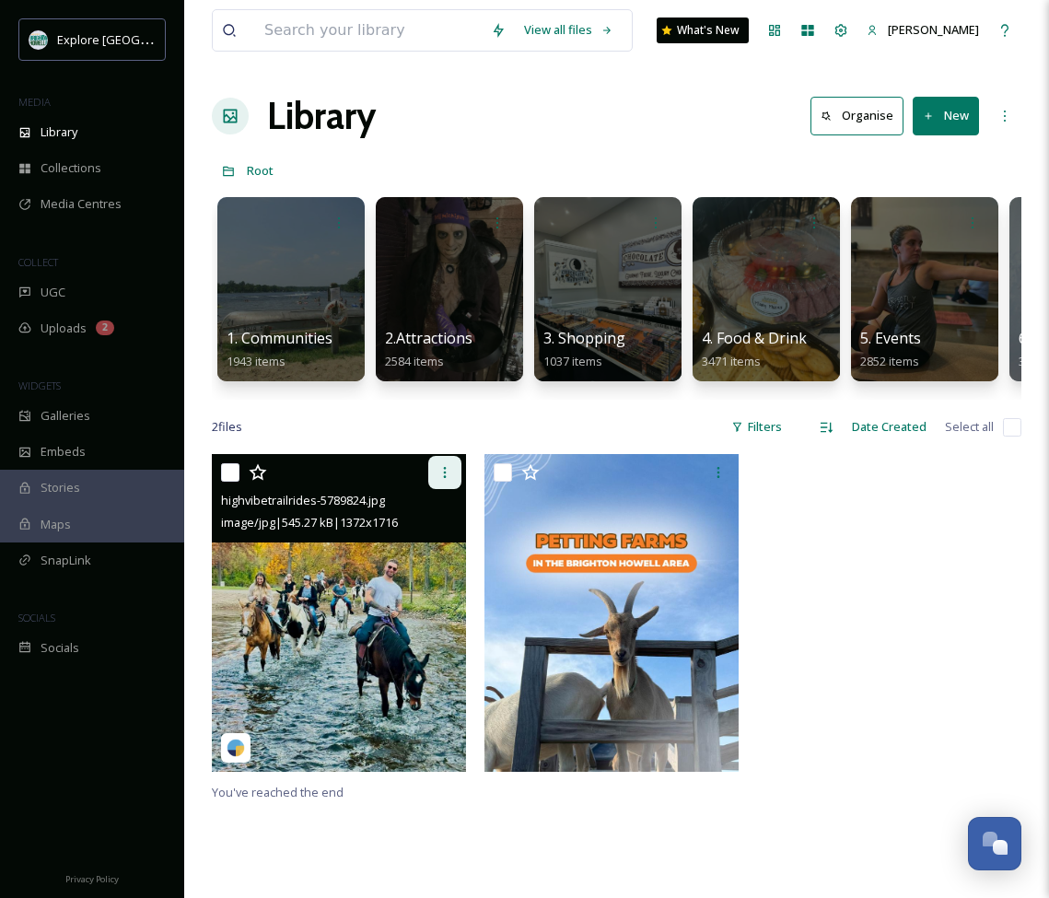
click at [439, 474] on icon at bounding box center [444, 472] width 15 height 15
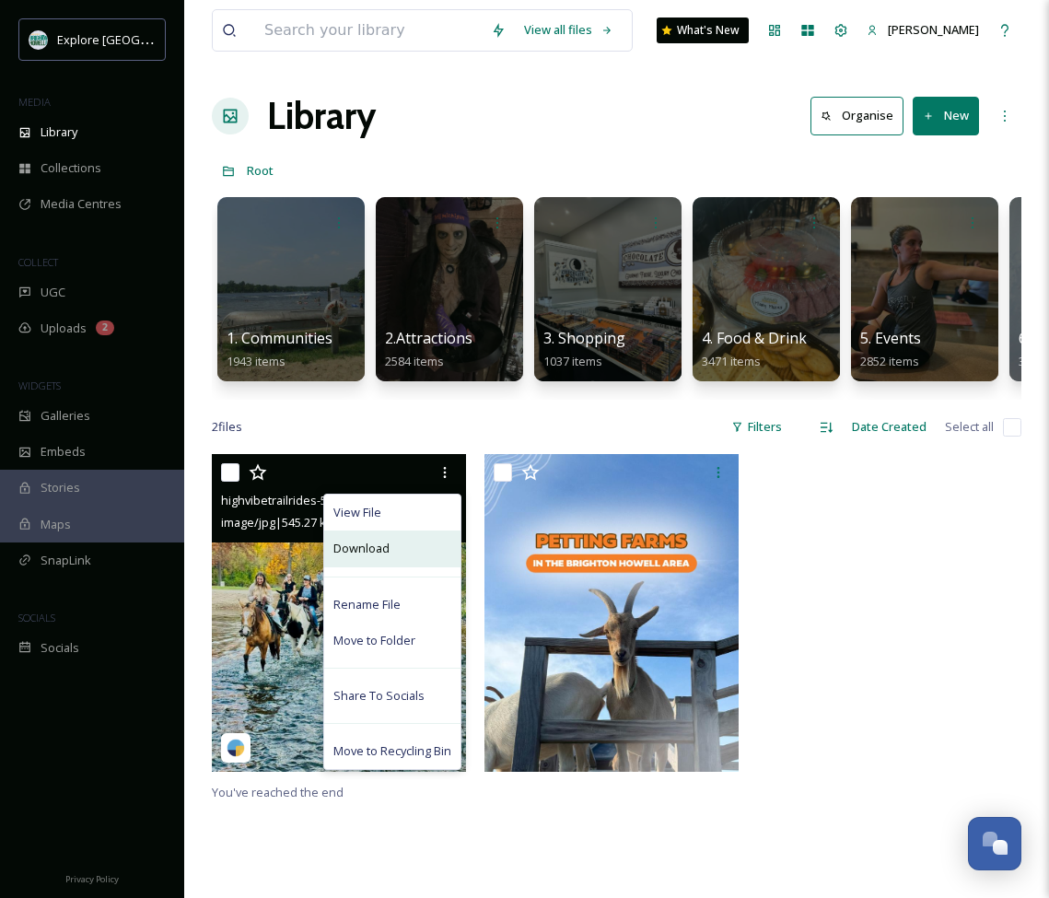
click at [389, 551] on span "Download" at bounding box center [361, 548] width 56 height 17
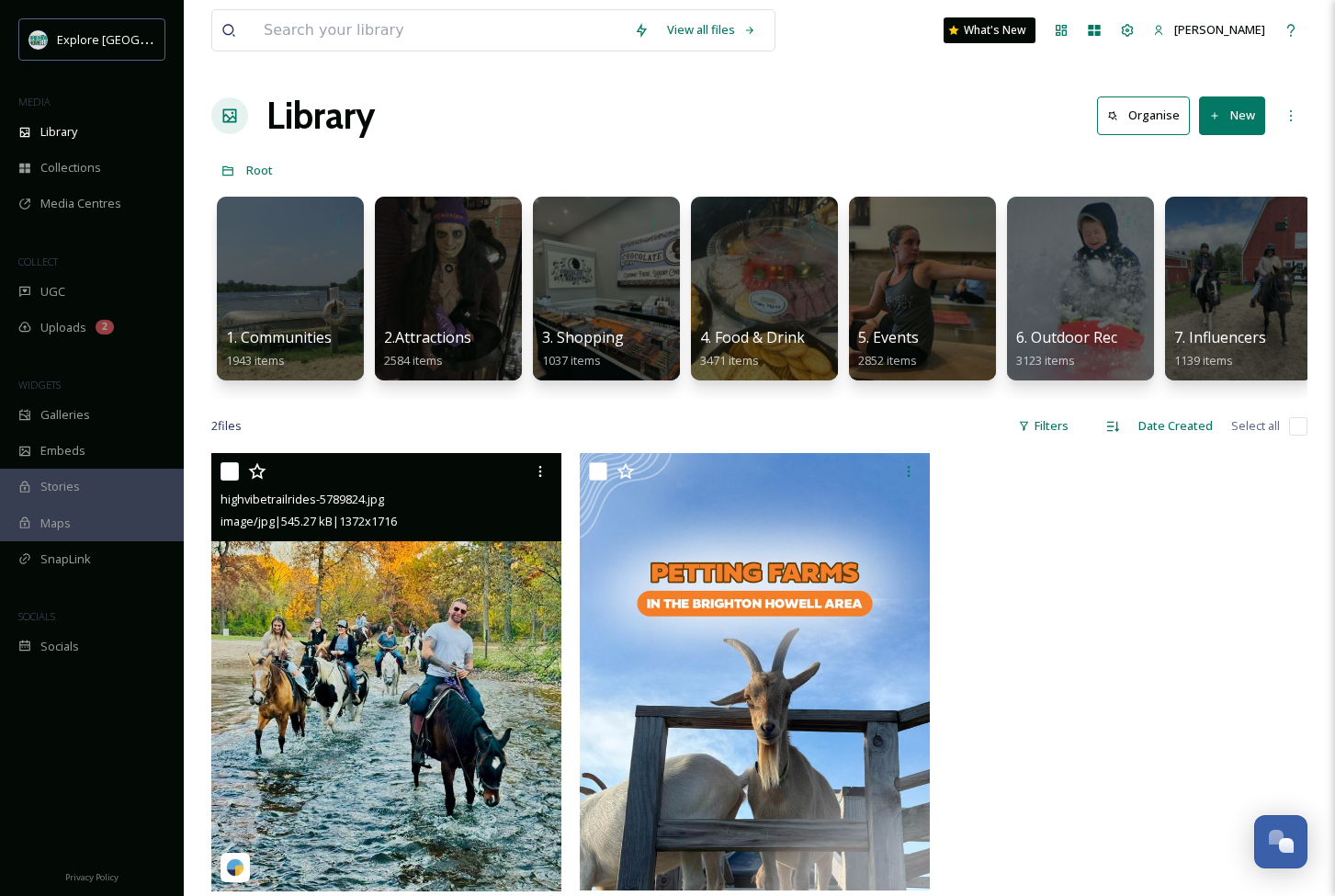
click at [459, 638] on img at bounding box center [386, 672] width 350 height 437
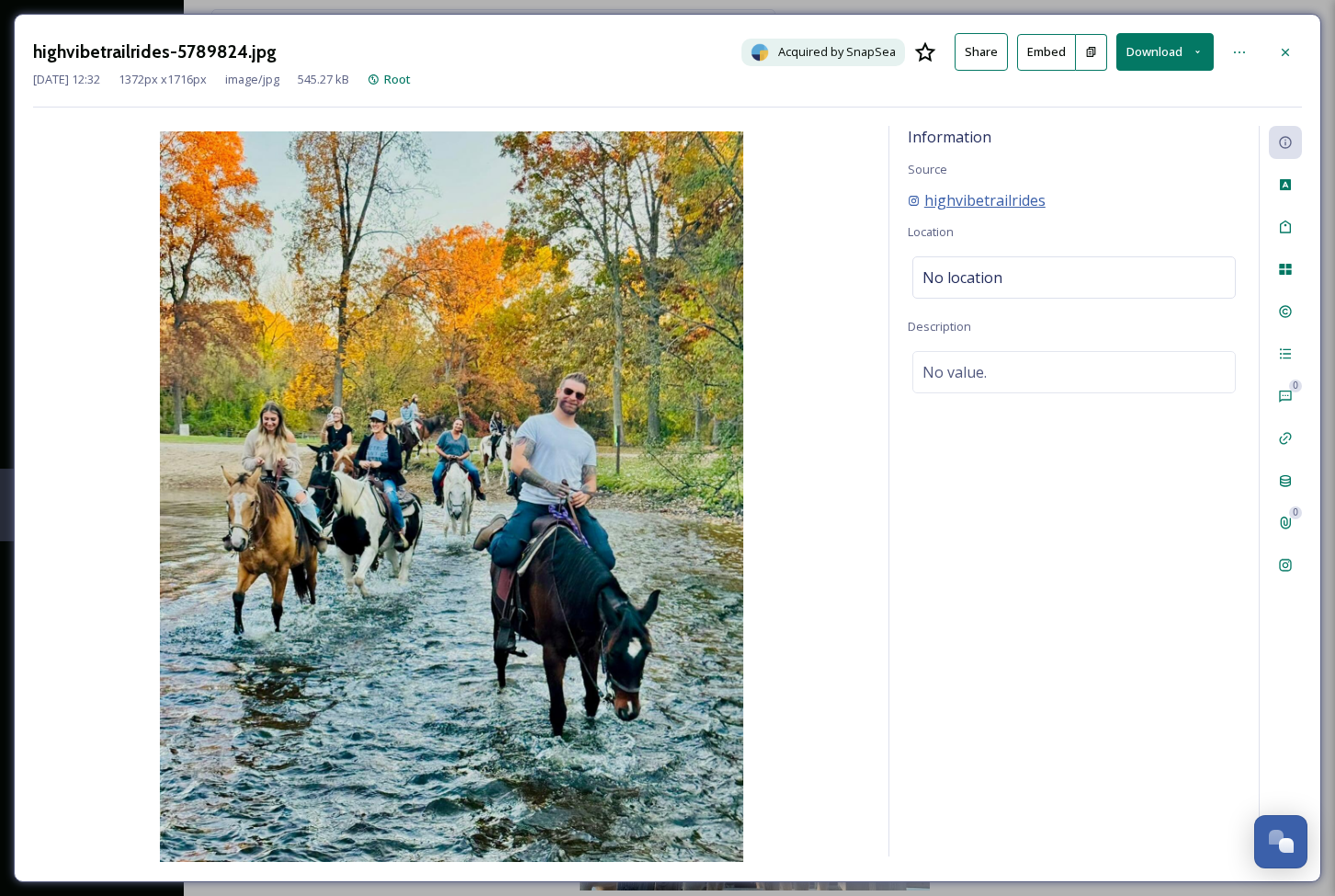
click at [1003, 197] on span "highvibetrailrides" at bounding box center [985, 201] width 122 height 22
click at [1243, 48] on icon at bounding box center [1239, 52] width 15 height 15
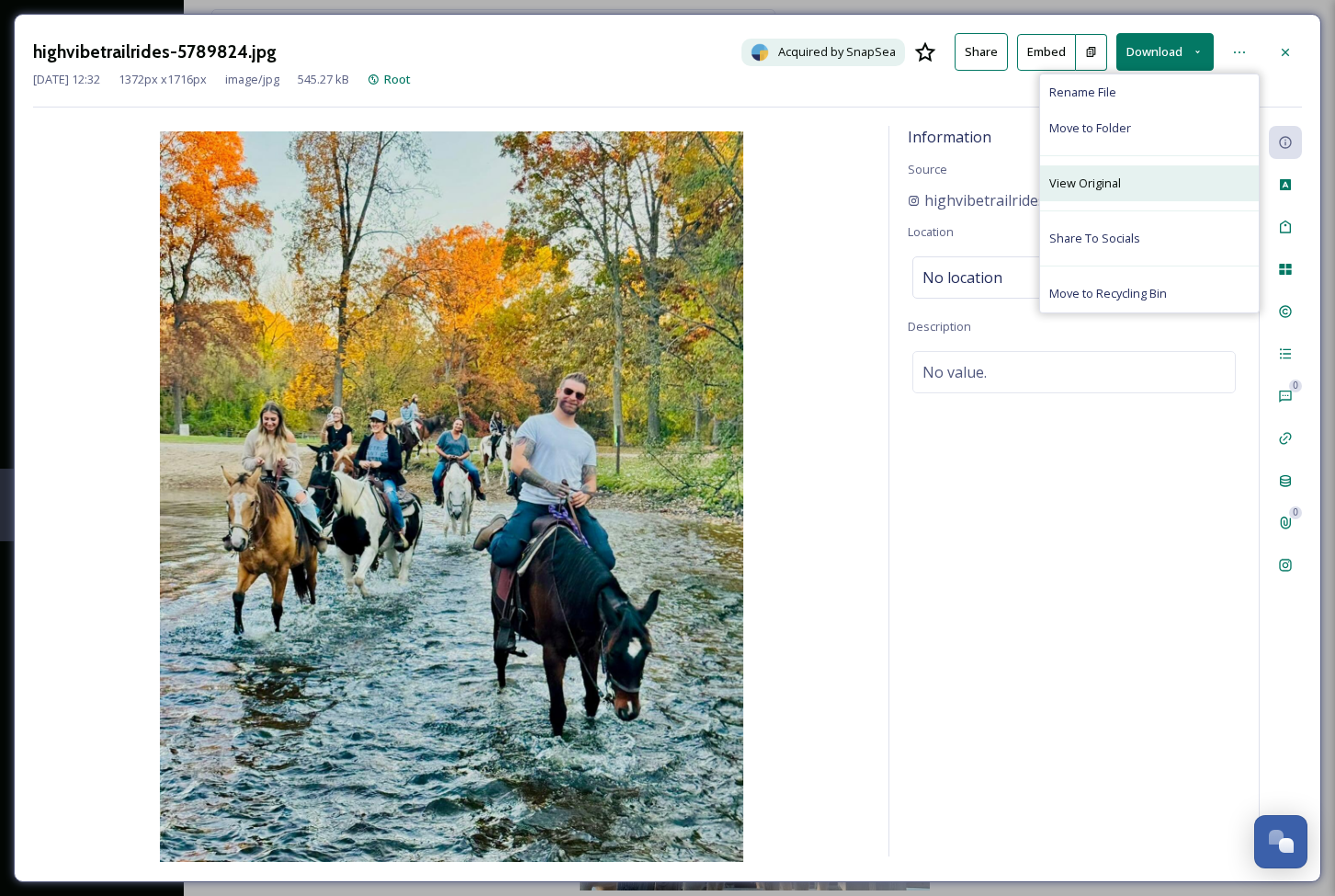
click at [1111, 180] on span "View Original" at bounding box center [1086, 183] width 72 height 17
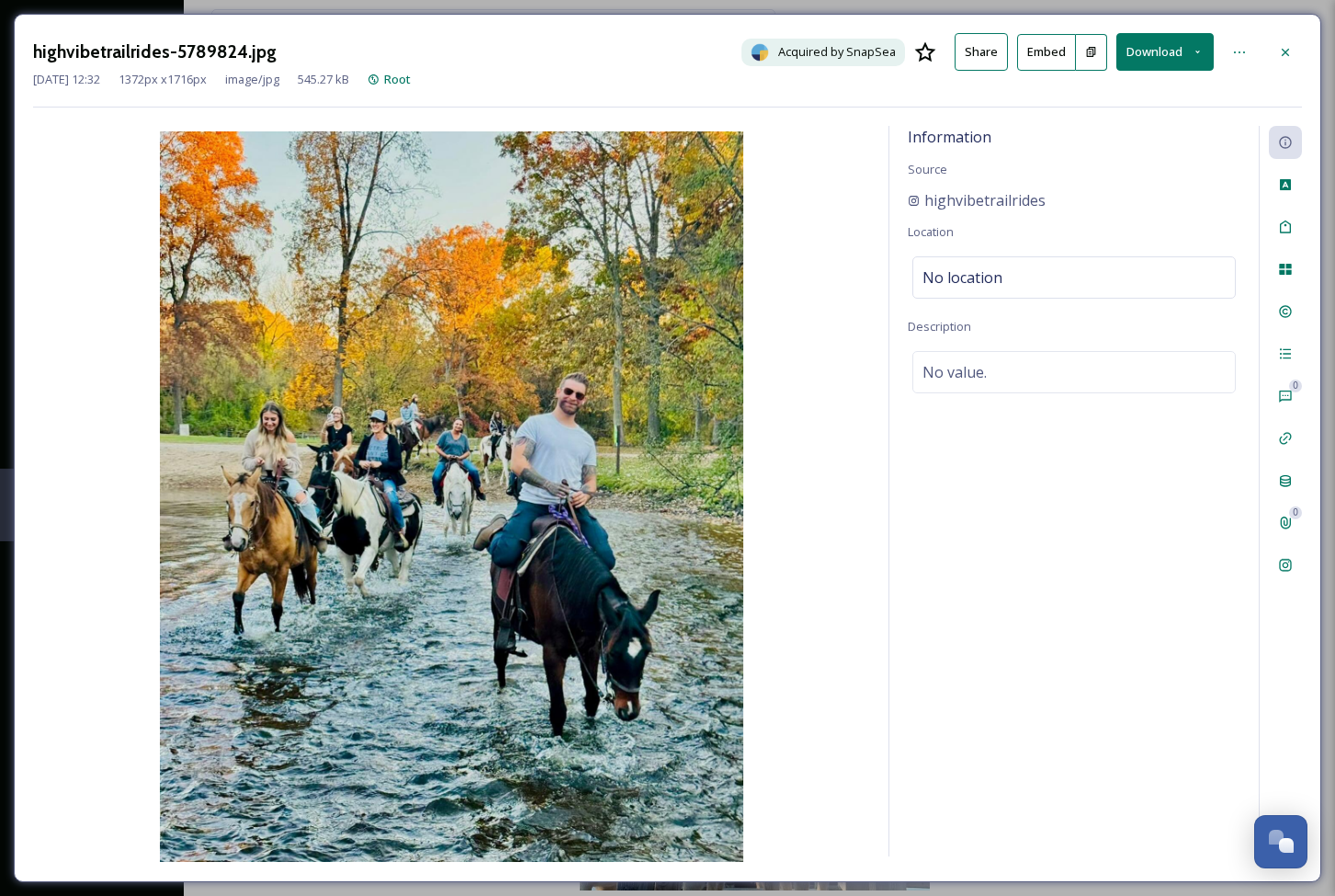
click at [1161, 52] on button "Download" at bounding box center [1165, 52] width 98 height 38
click at [1127, 99] on span "Download Original (1372 x 1716)" at bounding box center [1116, 94] width 174 height 17
click at [1288, 53] on icon at bounding box center [1285, 52] width 15 height 15
